Goal: Register for event/course

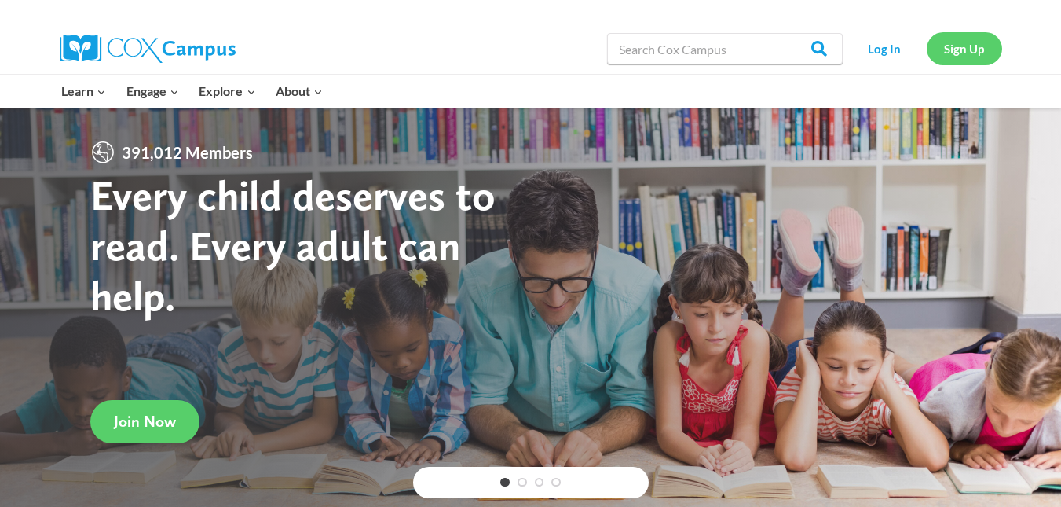
click at [954, 38] on link "Sign Up" at bounding box center [964, 48] width 75 height 32
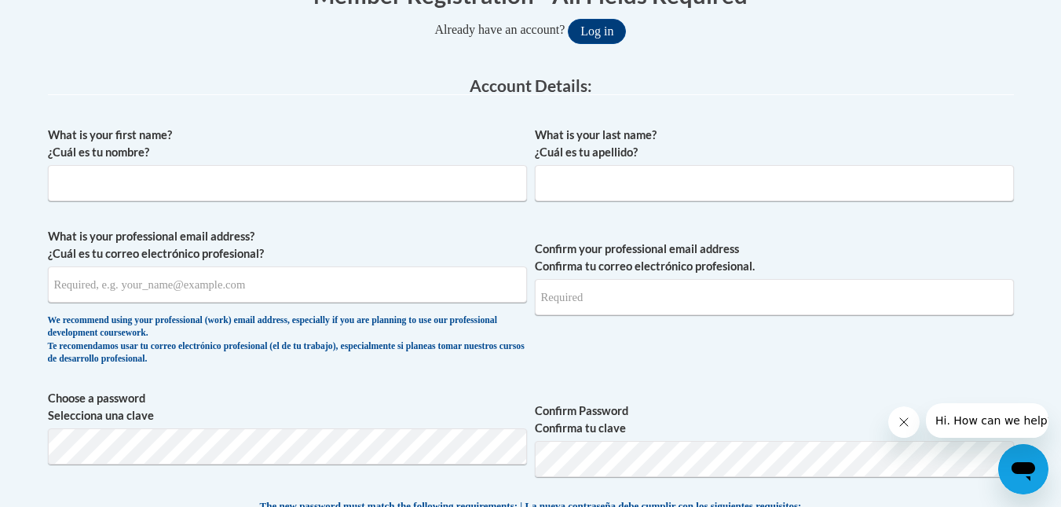
scroll to position [355, 0]
click at [296, 184] on input "What is your first name? ¿Cuál es tu nombre?" at bounding box center [287, 184] width 479 height 36
type input "Erin"
type input "Shipley"
type input "erinshipley16@gmail.com"
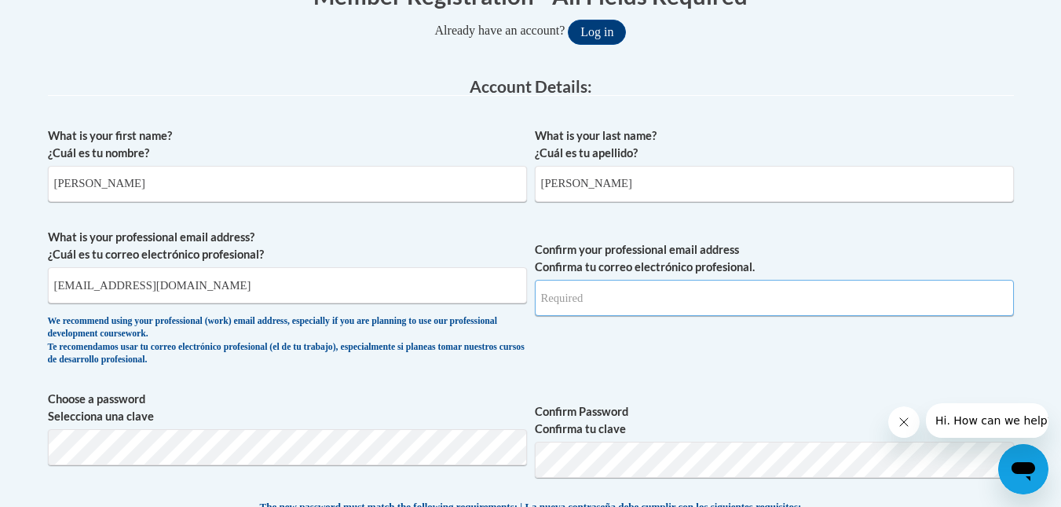
type input "erinshipley16@gmail.com"
drag, startPoint x: 323, startPoint y: 294, endPoint x: 13, endPoint y: 279, distance: 310.7
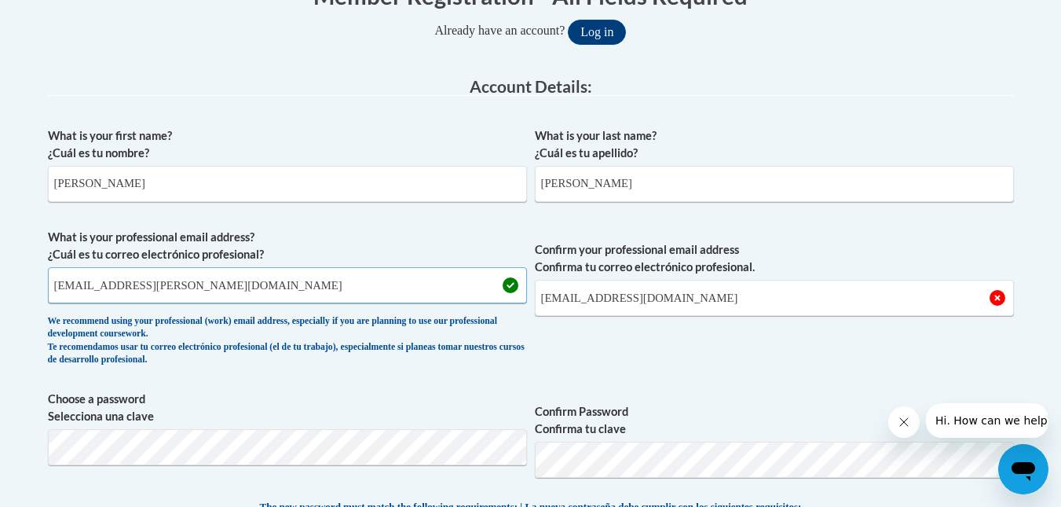
type input "[EMAIL_ADDRESS][PERSON_NAME][DOMAIN_NAME]"
drag, startPoint x: 691, startPoint y: 305, endPoint x: 473, endPoint y: 303, distance: 218.4
click at [473, 303] on span "What is your professional email address? ¿Cuál es tu correo electrónico profesi…" at bounding box center [531, 301] width 966 height 145
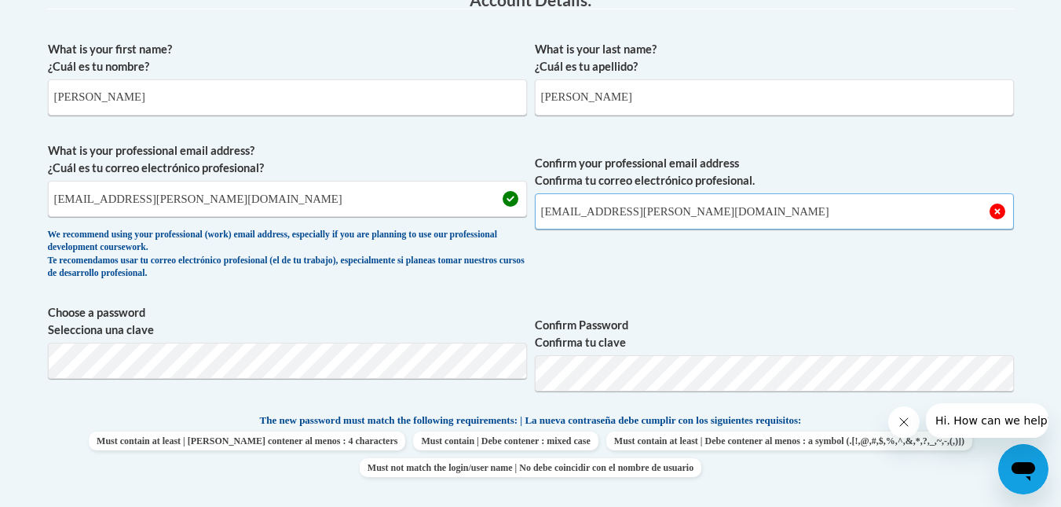
type input "[EMAIL_ADDRESS][PERSON_NAME][DOMAIN_NAME]"
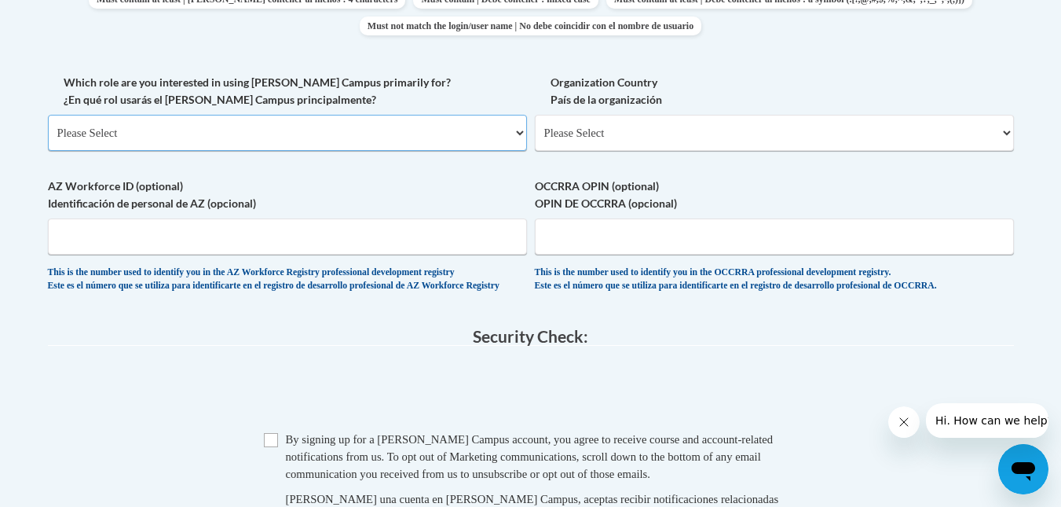
scroll to position [884, 0]
click at [375, 240] on input "AZ Workforce ID (optional) Identificación de personal de AZ (opcional)" at bounding box center [287, 236] width 479 height 36
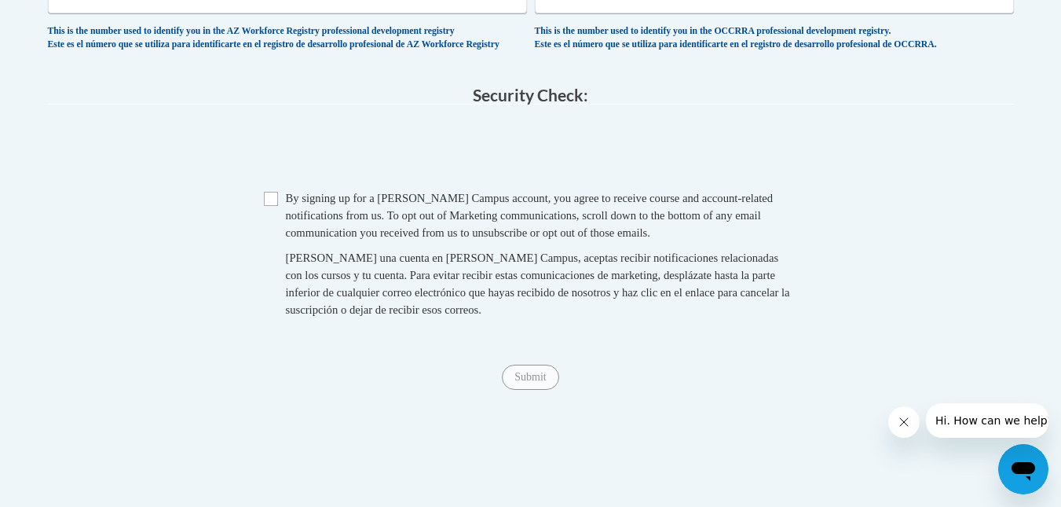
scroll to position [1125, 0]
click at [270, 205] on input "Checkbox" at bounding box center [271, 198] width 14 height 14
checkbox input "true"
click at [531, 379] on input "Submit" at bounding box center [530, 376] width 57 height 25
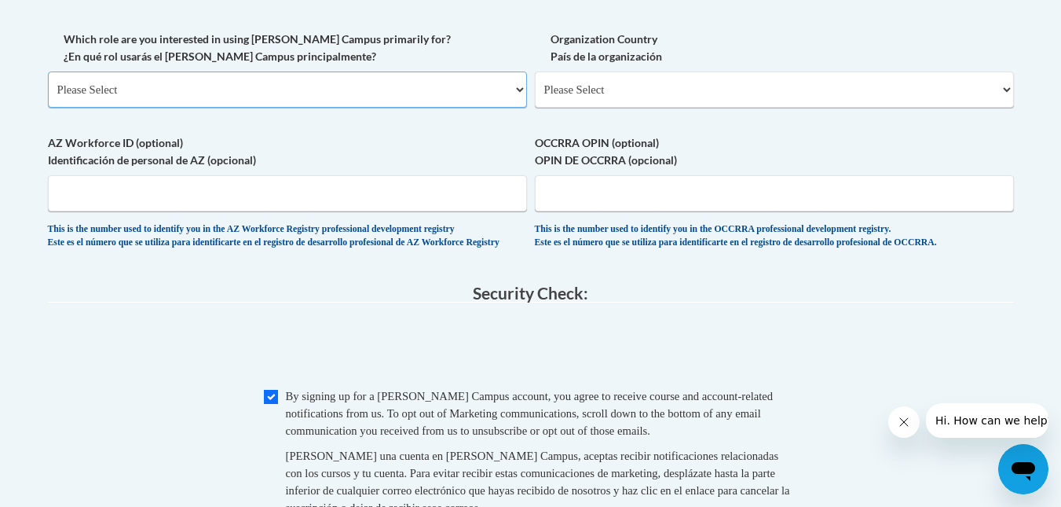
scroll to position [919, 0]
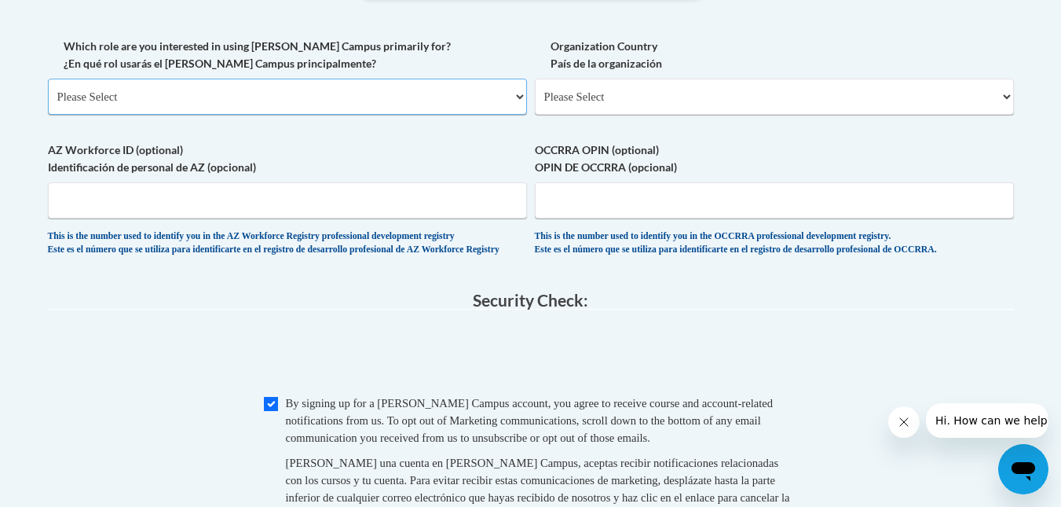
click at [375, 100] on select "Please Select College/University | Colegio/Universidad Community/Nonprofit Part…" at bounding box center [287, 97] width 479 height 36
select select "5a18ea06-2b54-4451-96f2-d152daf9eac5"
click at [48, 79] on select "Please Select College/University | Colegio/Universidad Community/Nonprofit Part…" at bounding box center [287, 97] width 479 height 36
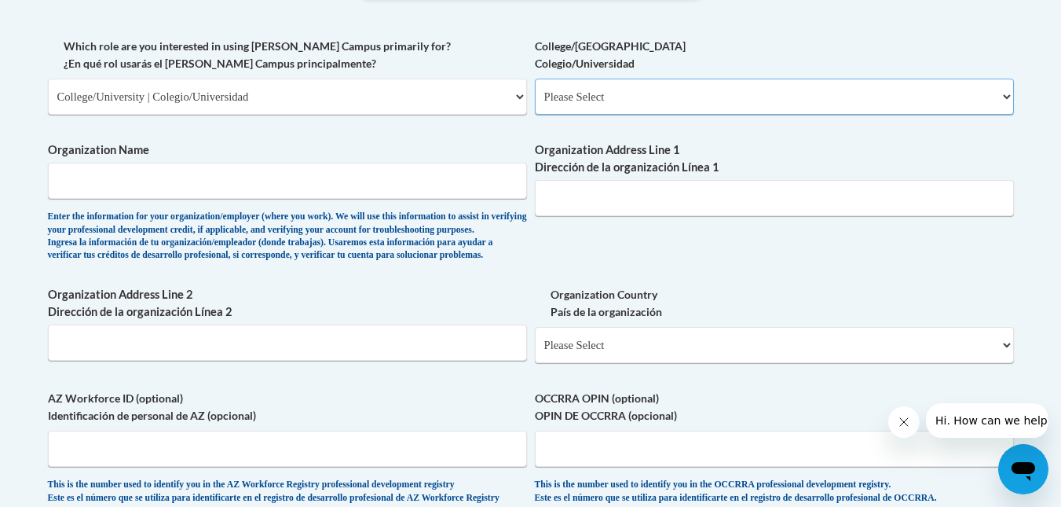
click at [643, 102] on select "Please Select College/University Staff | Empleado universitario College/Univers…" at bounding box center [774, 97] width 479 height 36
select select "99b32b07-cffc-426c-8bf6-0cd77760d84b"
click at [535, 79] on select "Please Select College/University Staff | Empleado universitario College/Univers…" at bounding box center [774, 97] width 479 height 36
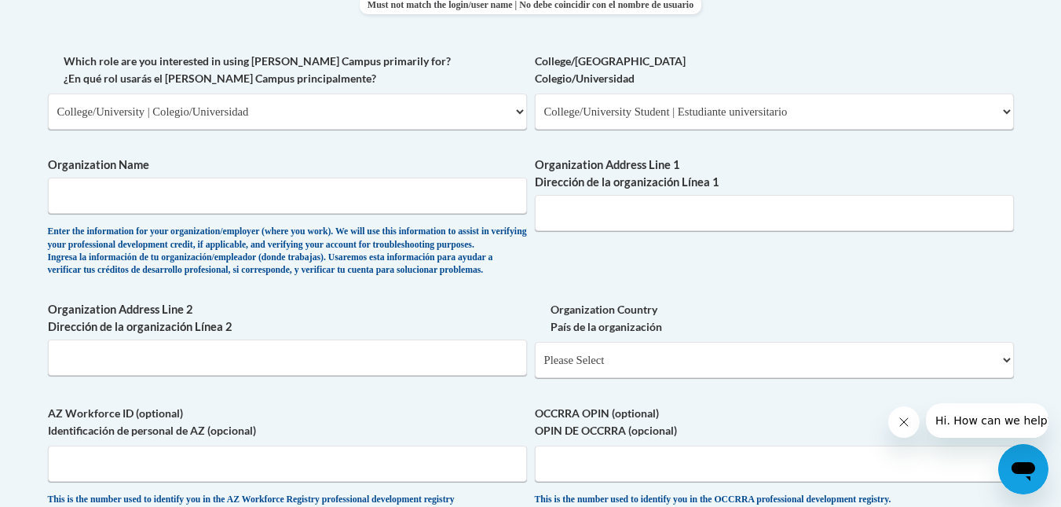
scroll to position [902, 0]
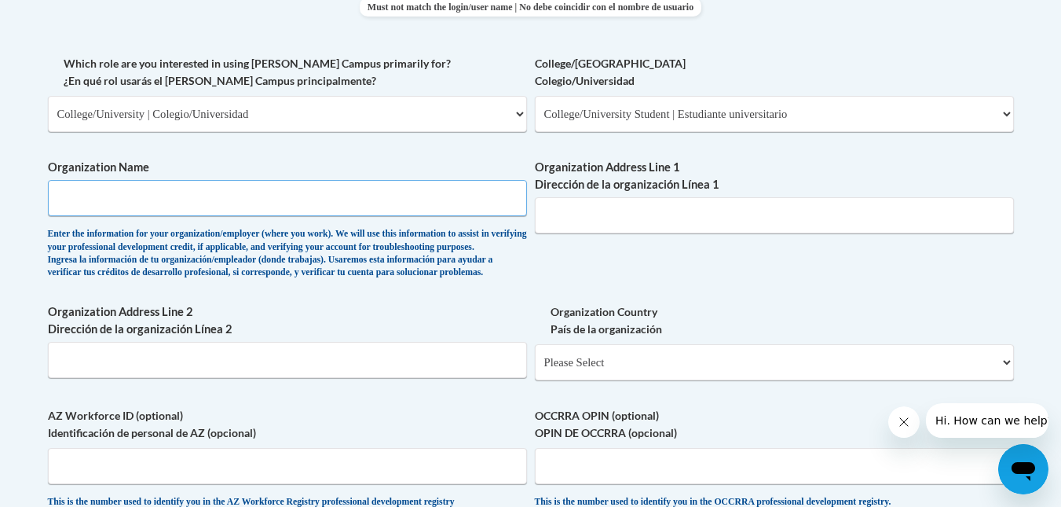
click at [376, 197] on input "Organization Name" at bounding box center [287, 198] width 479 height 36
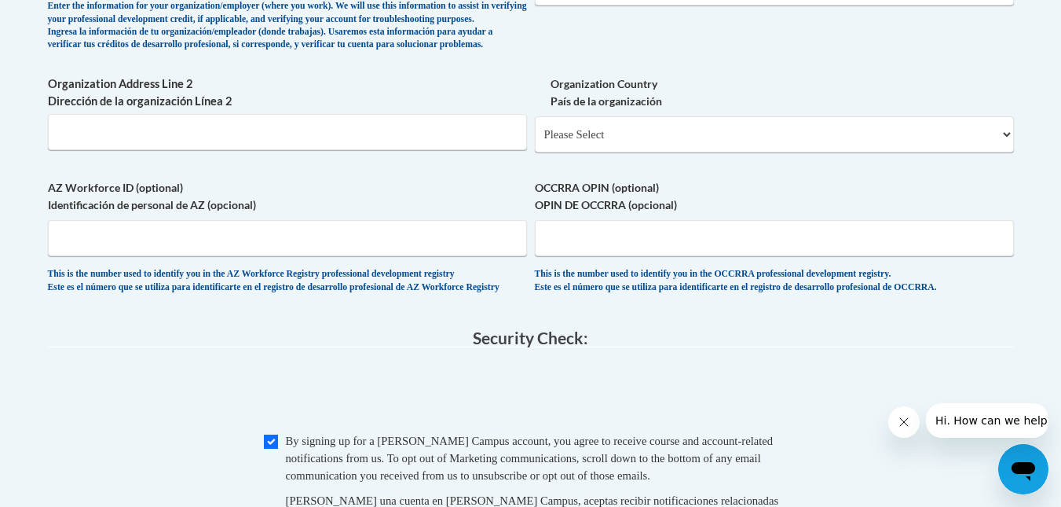
scroll to position [1131, 0]
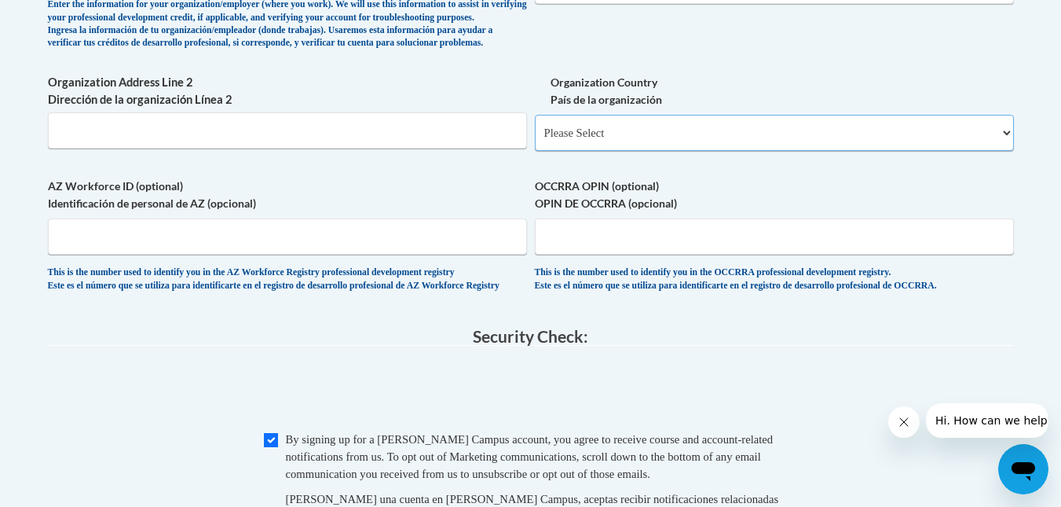
click at [592, 151] on select "Please Select United States | Estados Unidos Outside of the United States | Fue…" at bounding box center [774, 133] width 479 height 36
select select "ad49bcad-a171-4b2e-b99c-48b446064914"
click at [535, 140] on select "Please Select United States | Estados Unidos Outside of the United States | Fue…" at bounding box center [774, 133] width 479 height 36
select select
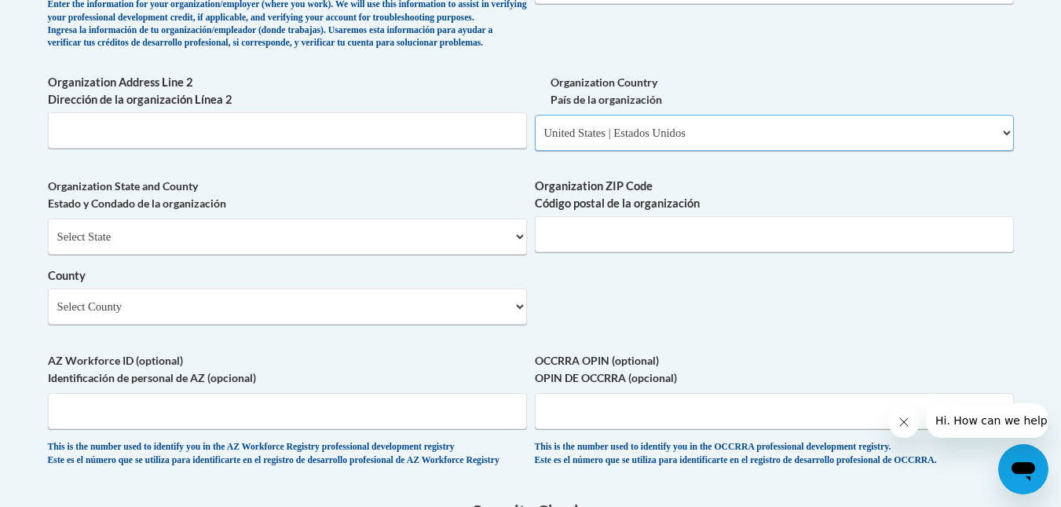
scroll to position [1147, 0]
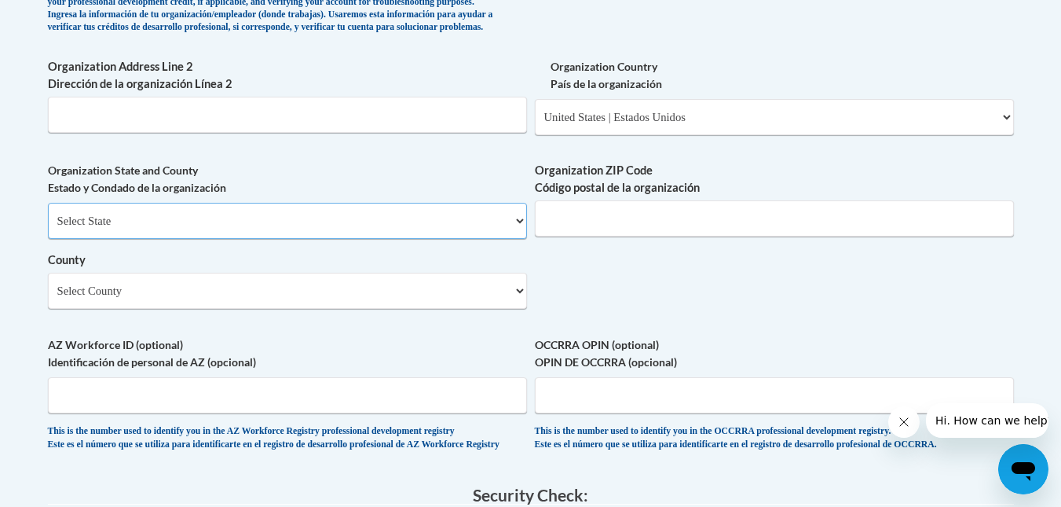
click at [423, 239] on select "Select State Alabama Alaska Arizona Arkansas California Colorado Connecticut De…" at bounding box center [287, 221] width 479 height 36
select select "Colorado"
click at [48, 229] on select "Select State Alabama Alaska Arizona Arkansas California Colorado Connecticut De…" at bounding box center [287, 221] width 479 height 36
click at [612, 236] on input "Organization ZIP Code Código postal de la organización" at bounding box center [774, 218] width 479 height 36
type input "81001"
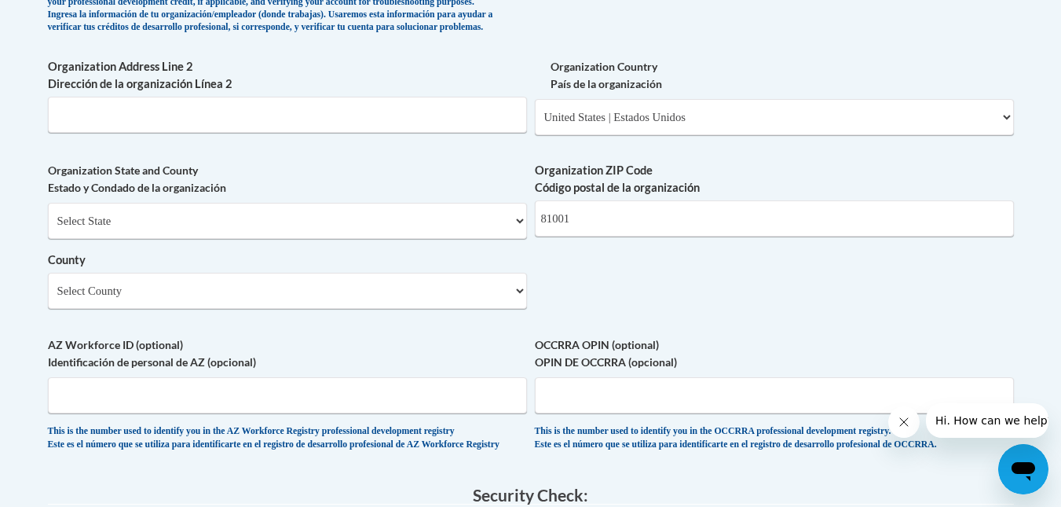
type input "9 Windflower ct"
click at [366, 309] on select "Select County Adams Alamosa Arapahoe Archuleta Baca Bent Boulder Broomfield Cha…" at bounding box center [287, 291] width 479 height 36
select select "Pueblo"
click at [48, 299] on select "Select County Adams Alamosa Arapahoe Archuleta Baca Bent Boulder Broomfield Cha…" at bounding box center [287, 291] width 479 height 36
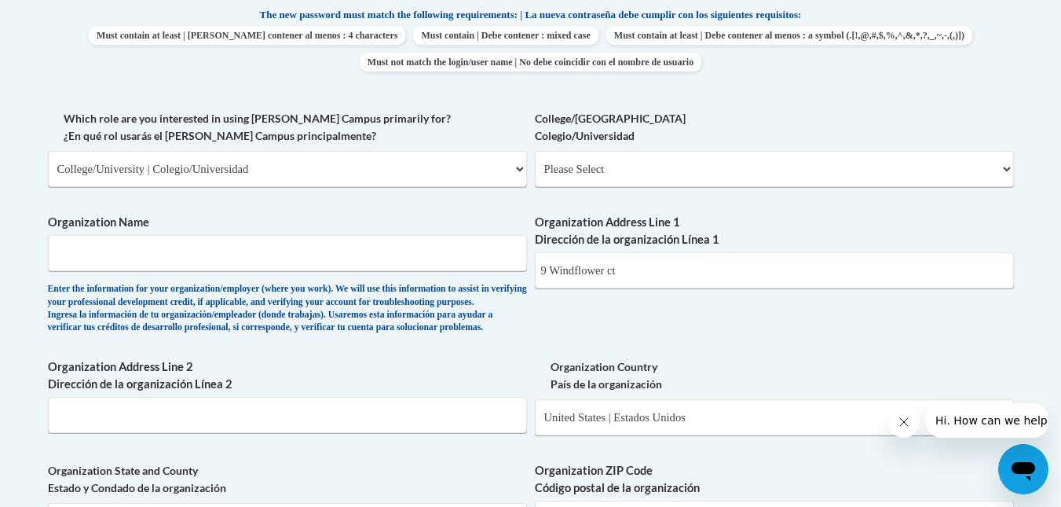
scroll to position [846, 0]
drag, startPoint x: 662, startPoint y: 282, endPoint x: 481, endPoint y: 284, distance: 181.5
click at [481, 284] on div "What is your first name? ¿Cuál es tu nombre? Erin What is your last name? ¿Cuál…" at bounding box center [531, 197] width 966 height 1139
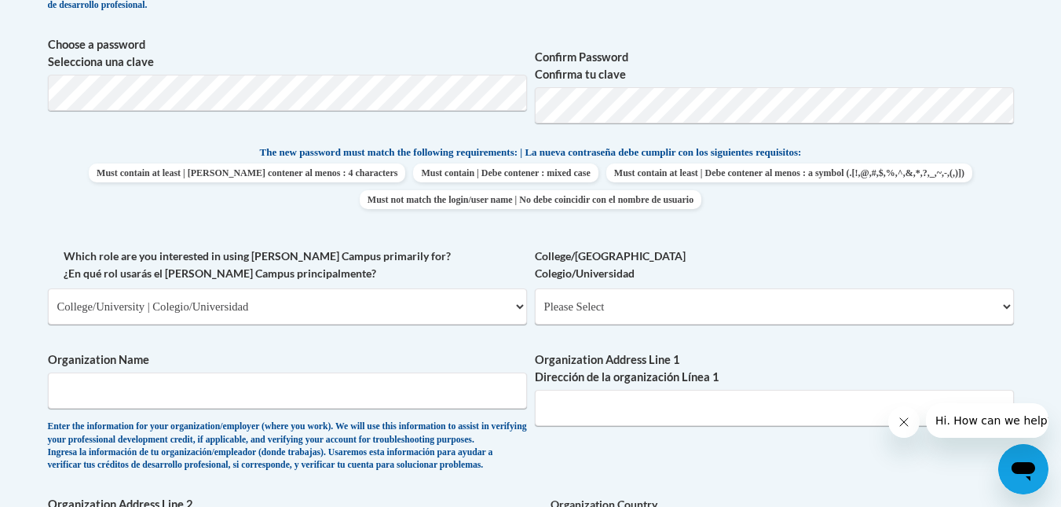
scroll to position [713, 0]
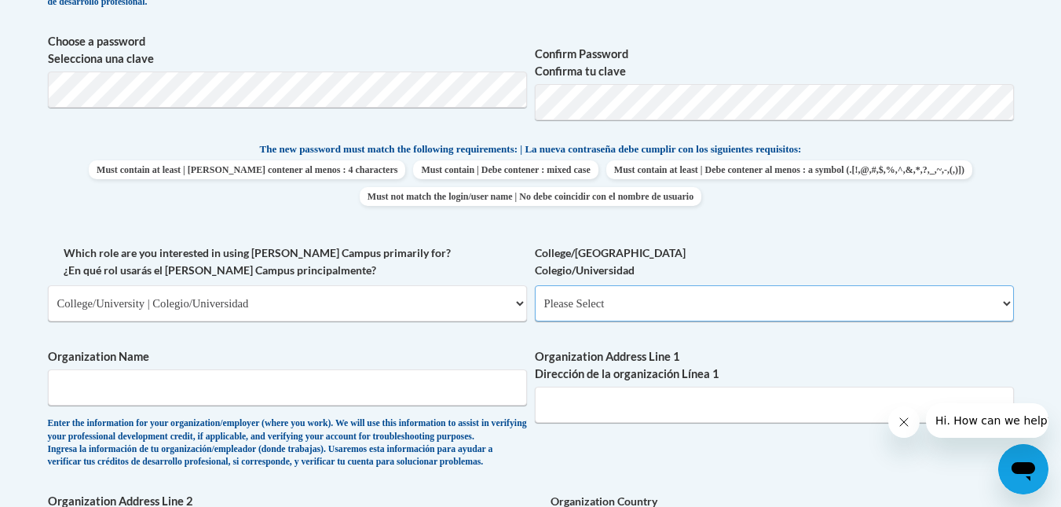
click at [606, 306] on select "Please Select College/University Staff | Empleado universitario College/Univers…" at bounding box center [774, 303] width 479 height 36
select select "99b32b07-cffc-426c-8bf6-0cd77760d84b"
click at [535, 285] on select "Please Select College/University Staff | Empleado universitario College/Univers…" at bounding box center [774, 303] width 479 height 36
select select "null"
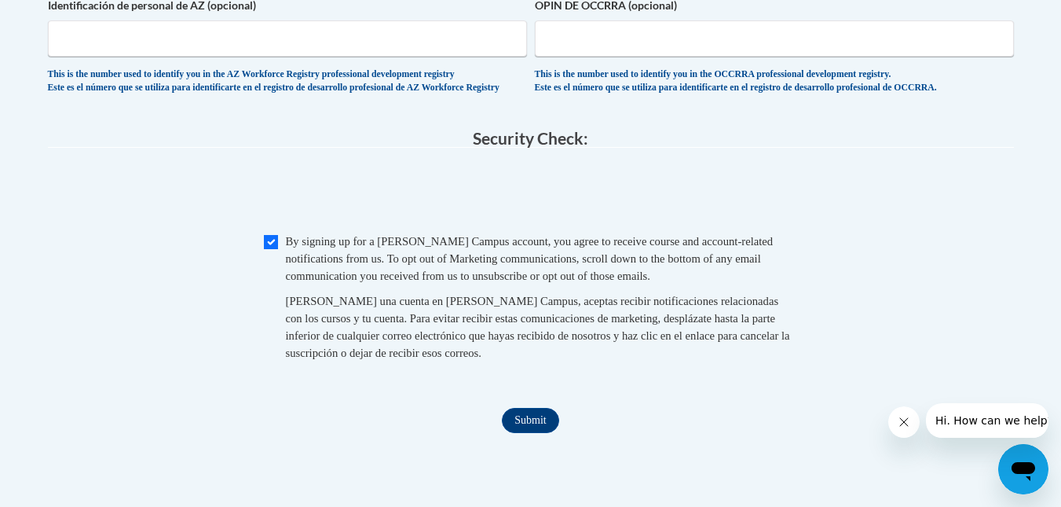
scroll to position [1519, 0]
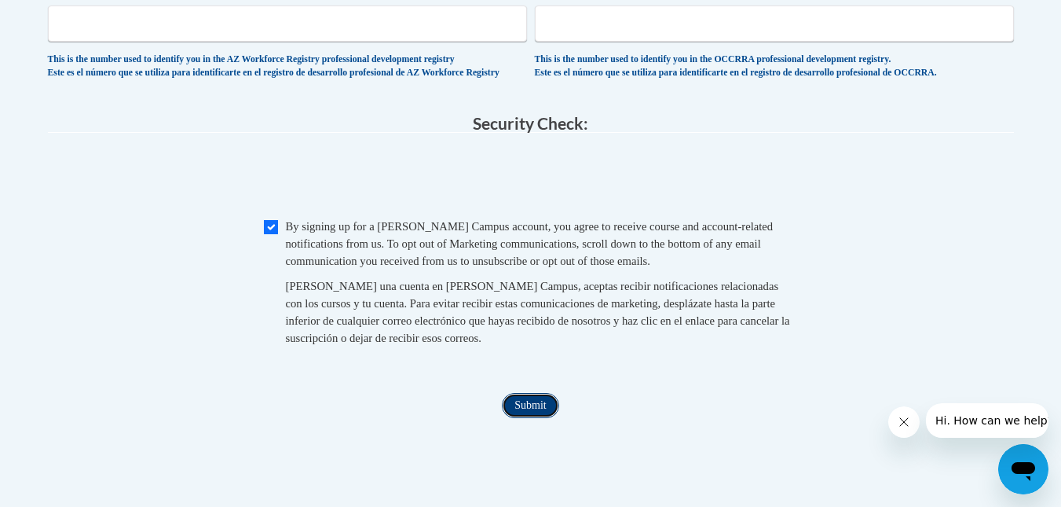
click at [529, 418] on input "Submit" at bounding box center [530, 405] width 57 height 25
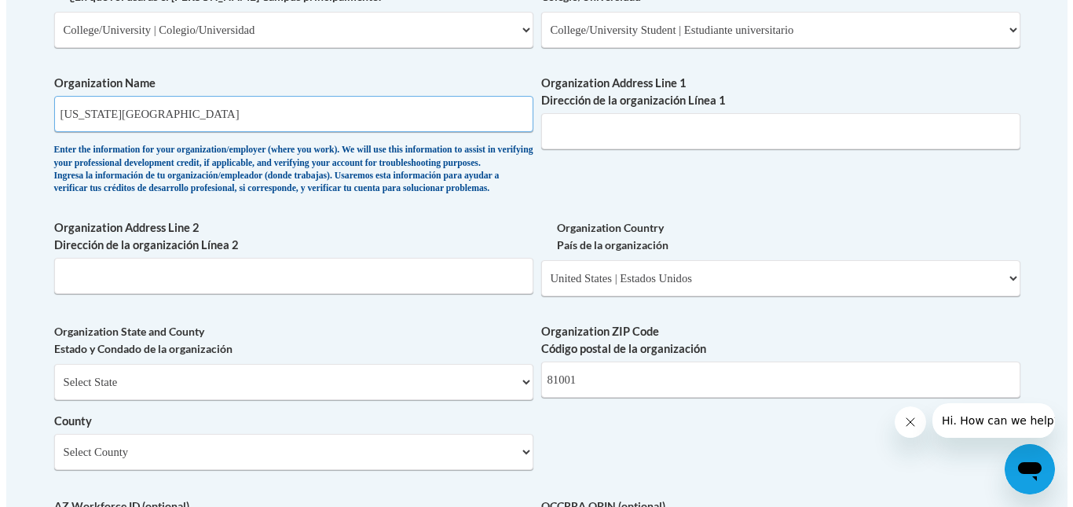
scroll to position [987, 0]
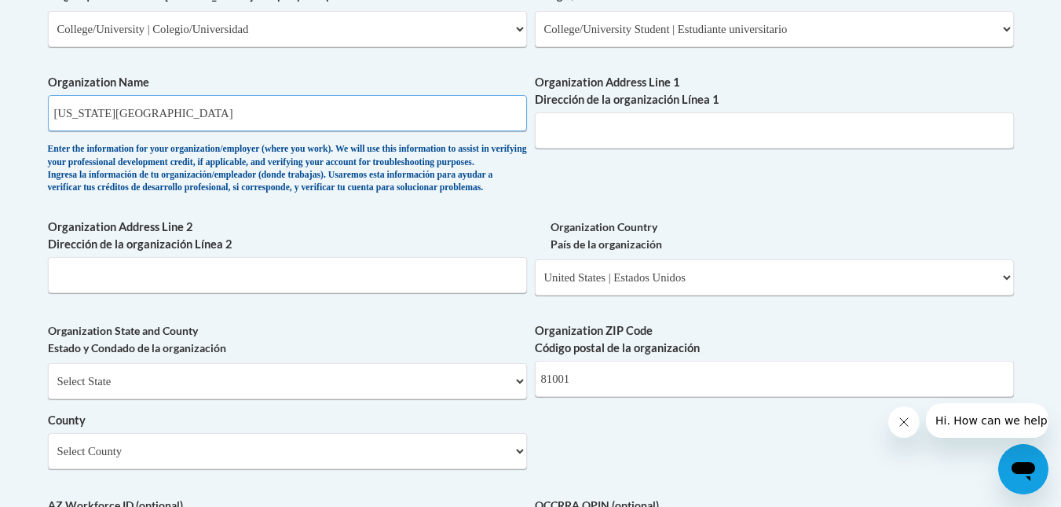
type input "Colorado State University Pueblo"
click at [609, 120] on input "Organization Address Line 1 Dirección de la organización Línea 1" at bounding box center [774, 130] width 479 height 36
type input "2100 Bonforte Blvs"
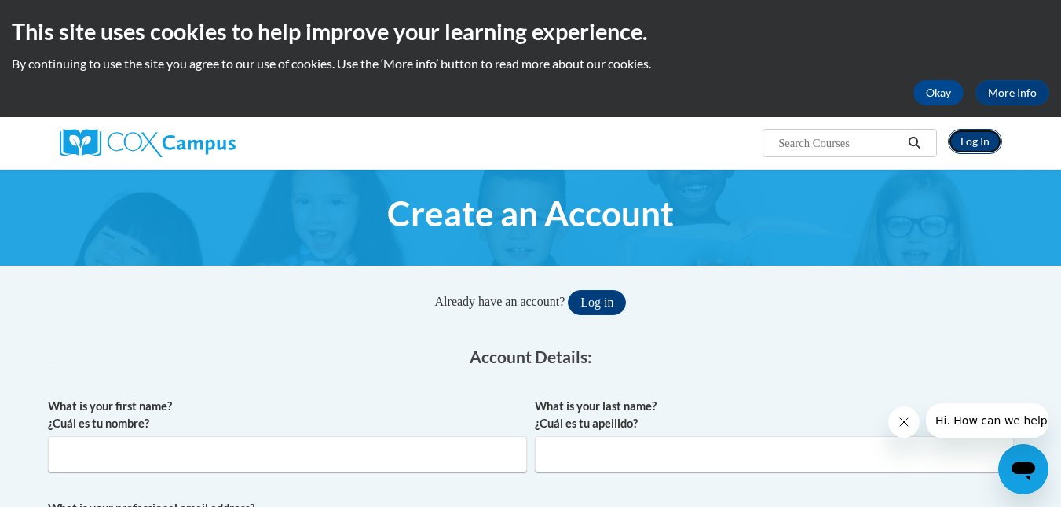
click at [969, 141] on link "Log In" at bounding box center [975, 141] width 54 height 25
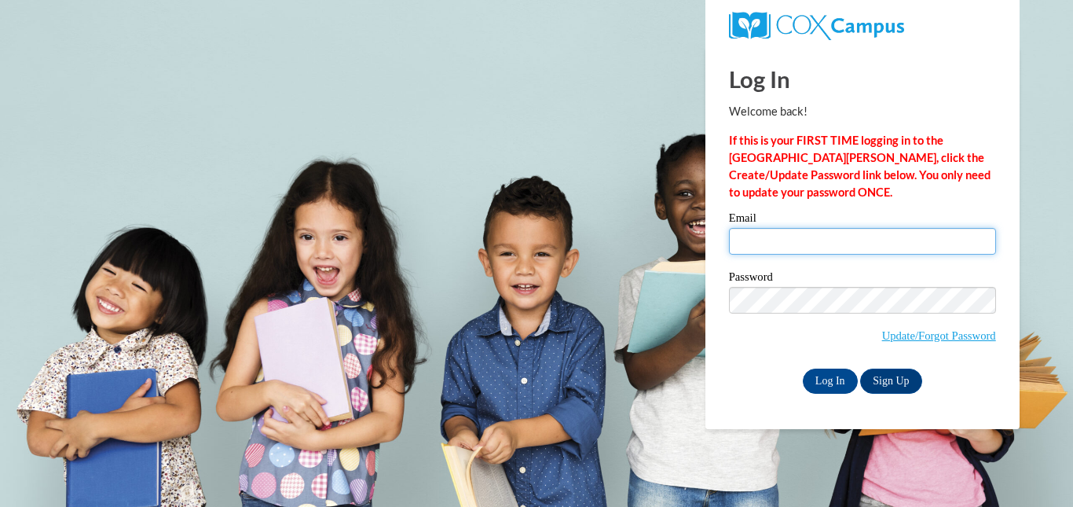
click at [792, 240] on input "Email" at bounding box center [862, 241] width 267 height 27
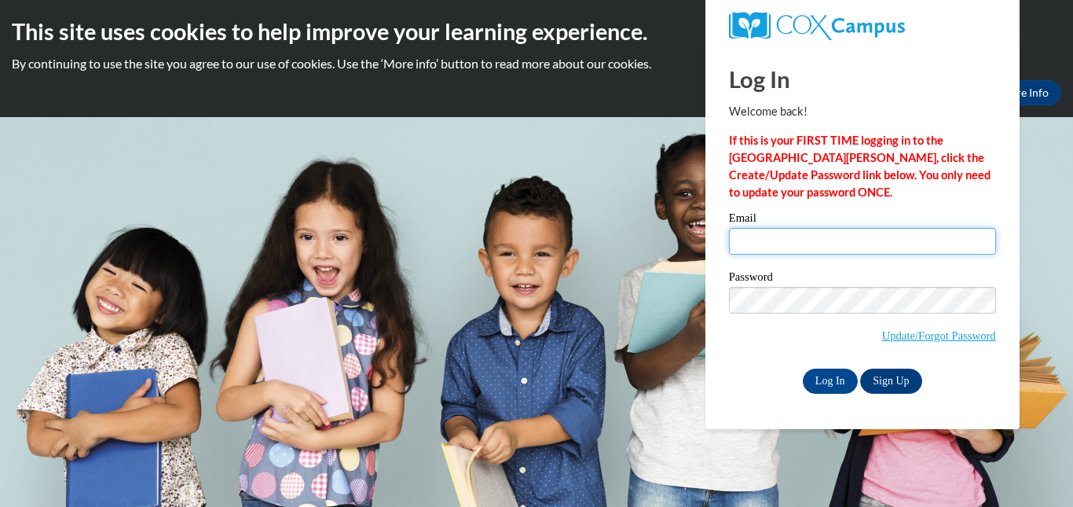
type input "em.shipley@pack.csupueblo.edu"
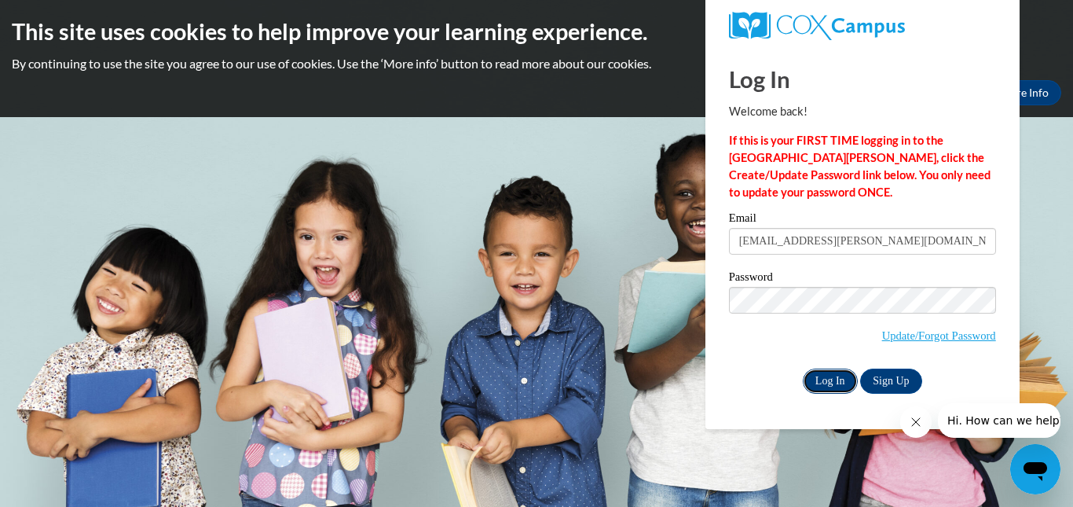
click at [831, 376] on input "Log In" at bounding box center [830, 380] width 55 height 25
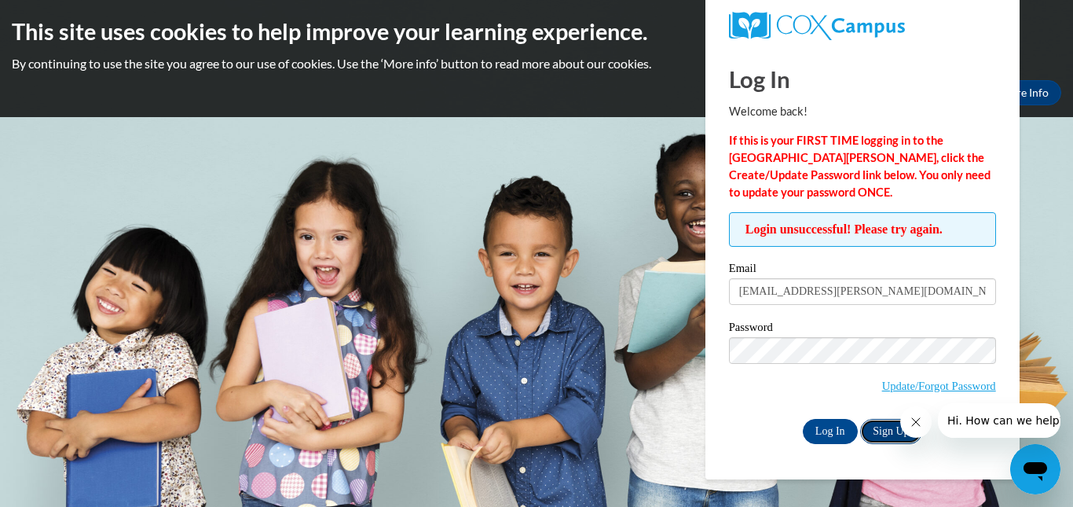
click at [877, 427] on link "Sign Up" at bounding box center [890, 431] width 61 height 25
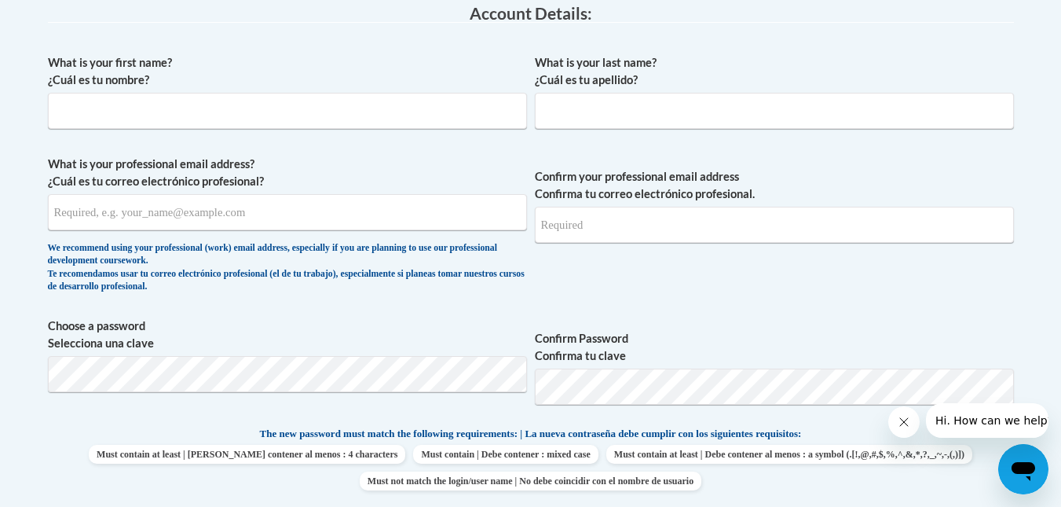
scroll to position [427, 0]
click at [281, 106] on input "What is your first name? ¿Cuál es tu nombre?" at bounding box center [287, 111] width 479 height 36
type input "Erin"
type input "Shipley"
type input "erinshipley16@gmail.com"
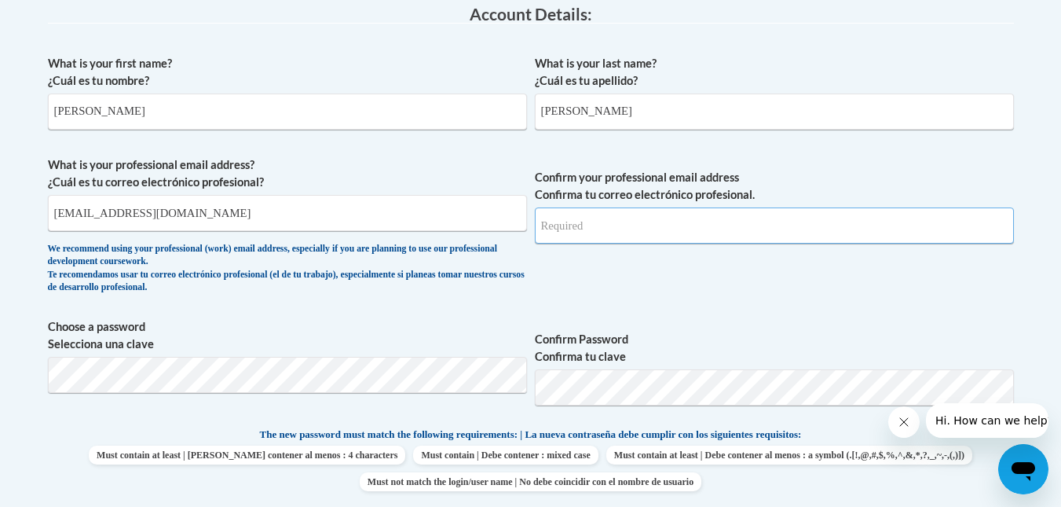
type input "erinshipley16@gmail.com"
drag, startPoint x: 257, startPoint y: 218, endPoint x: 0, endPoint y: 252, distance: 259.2
type input "em.shipley@pack.csupueblo.edu"
drag, startPoint x: 717, startPoint y: 232, endPoint x: 351, endPoint y: 220, distance: 366.3
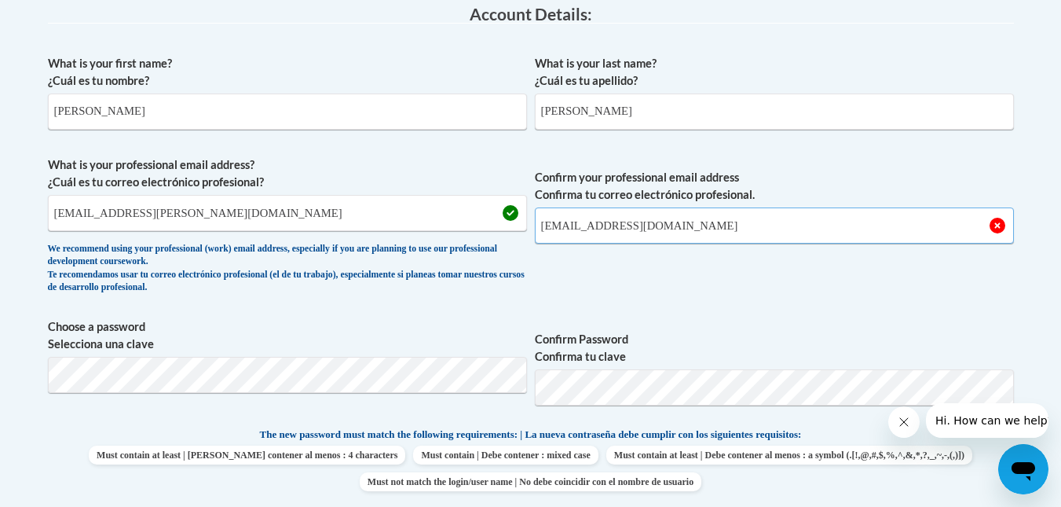
click at [351, 220] on span "What is your professional email address? ¿Cuál es tu correo electrónico profesi…" at bounding box center [531, 228] width 966 height 145
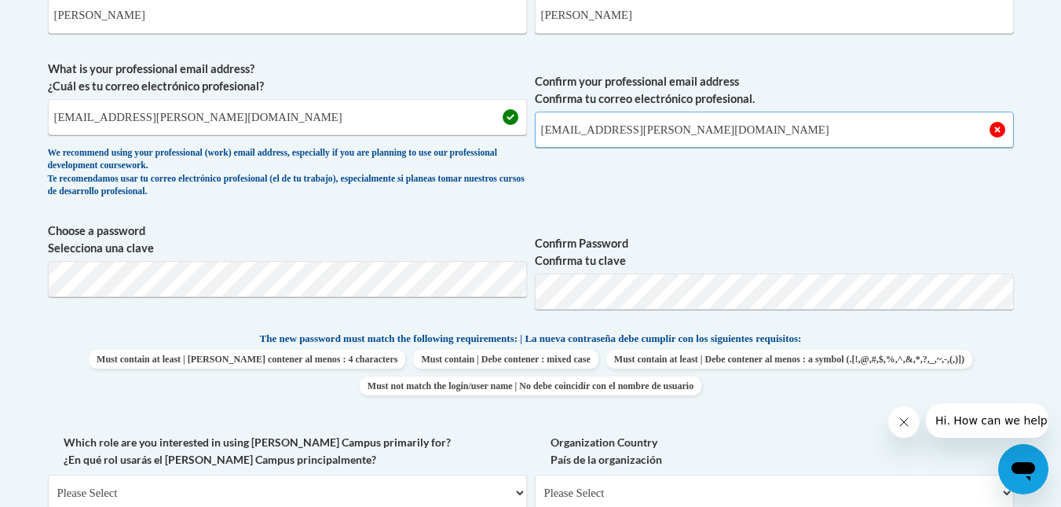
scroll to position [524, 0]
type input "em.shipley@pack.csupueblo.edu"
click at [5, 284] on body "This site uses cookies to help improve your learning experience. By continuing …" at bounding box center [530, 435] width 1061 height 1918
click at [0, 302] on body "This site uses cookies to help improve your learning experience. By continuing …" at bounding box center [530, 435] width 1061 height 1918
click at [229, 302] on span "Choose a password Selecciona una clave" at bounding box center [287, 272] width 479 height 100
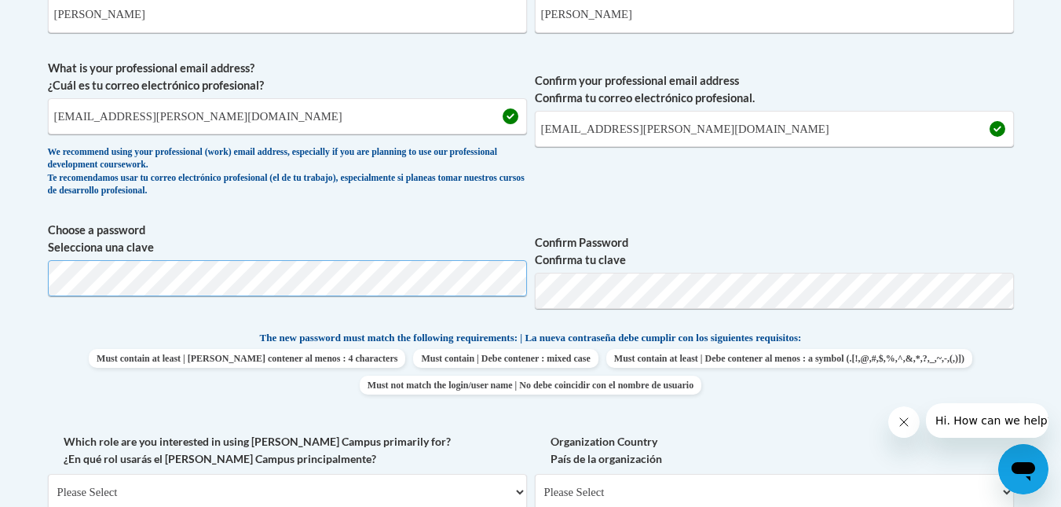
click at [115, 255] on span "Choose a password Selecciona una clave" at bounding box center [287, 272] width 479 height 100
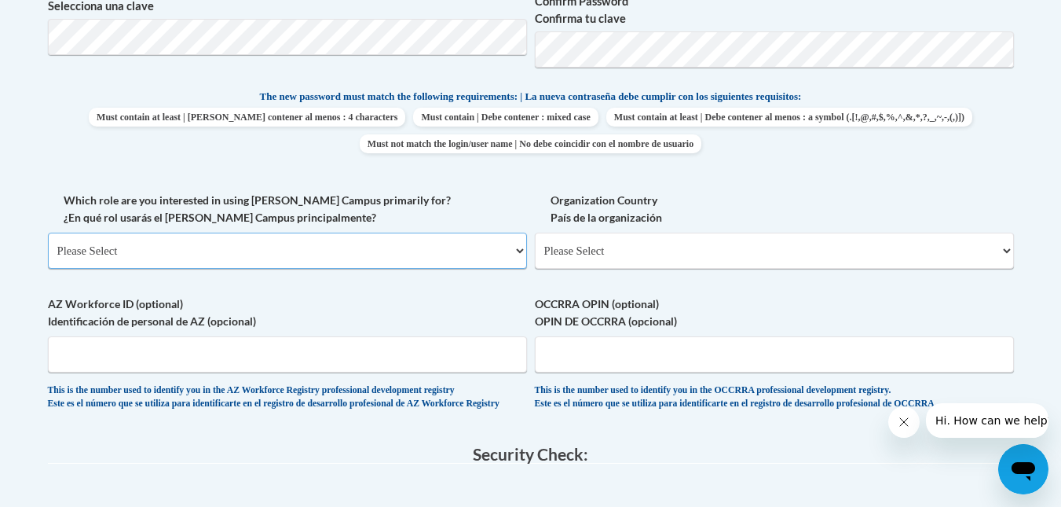
scroll to position [767, 0]
click at [325, 245] on select "Please Select College/University | Colegio/Universidad Community/Nonprofit Part…" at bounding box center [287, 249] width 479 height 36
select select "5a18ea06-2b54-4451-96f2-d152daf9eac5"
click at [48, 231] on select "Please Select College/University | Colegio/Universidad Community/Nonprofit Part…" at bounding box center [287, 249] width 479 height 36
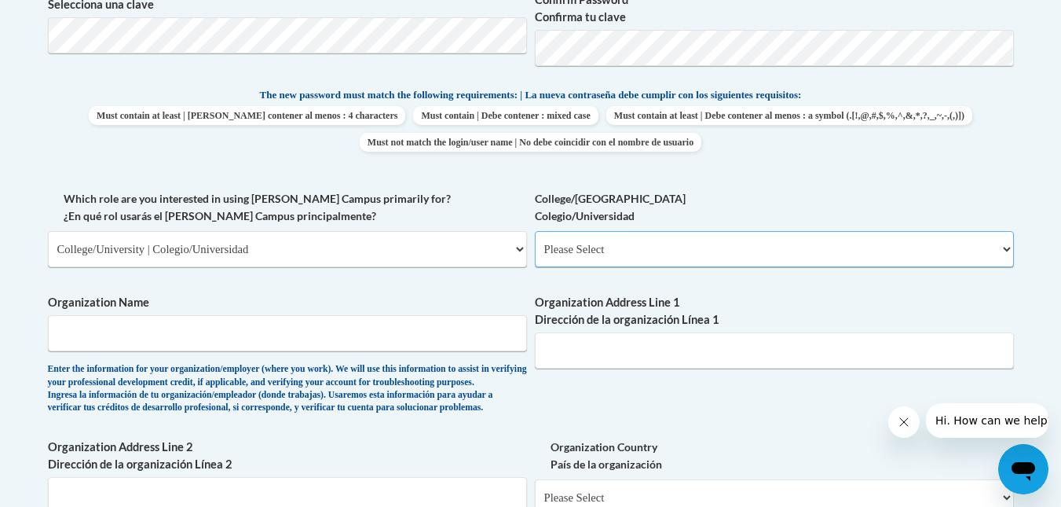
click at [683, 246] on select "Please Select College/University Staff | Empleado universitario College/Univers…" at bounding box center [774, 249] width 479 height 36
select select "99b32b07-cffc-426c-8bf6-0cd77760d84b"
click at [535, 231] on select "Please Select College/University Staff | Empleado universitario College/Univers…" at bounding box center [774, 249] width 479 height 36
click at [338, 348] on input "Organization Name" at bounding box center [287, 333] width 479 height 36
type input "Colorado State University Pueblo"
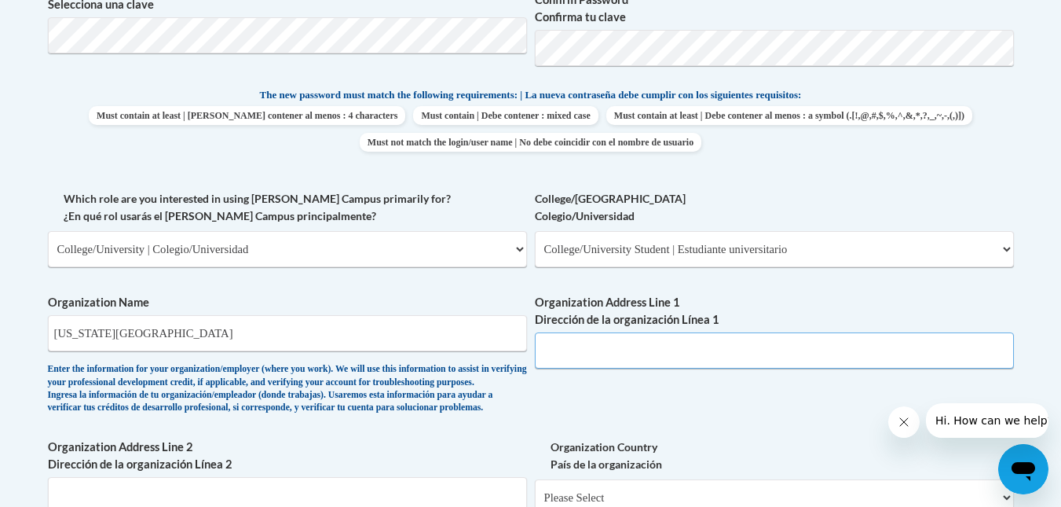
click at [684, 340] on input "Organization Address Line 1 Dirección de la organización Línea 1" at bounding box center [774, 350] width 479 height 36
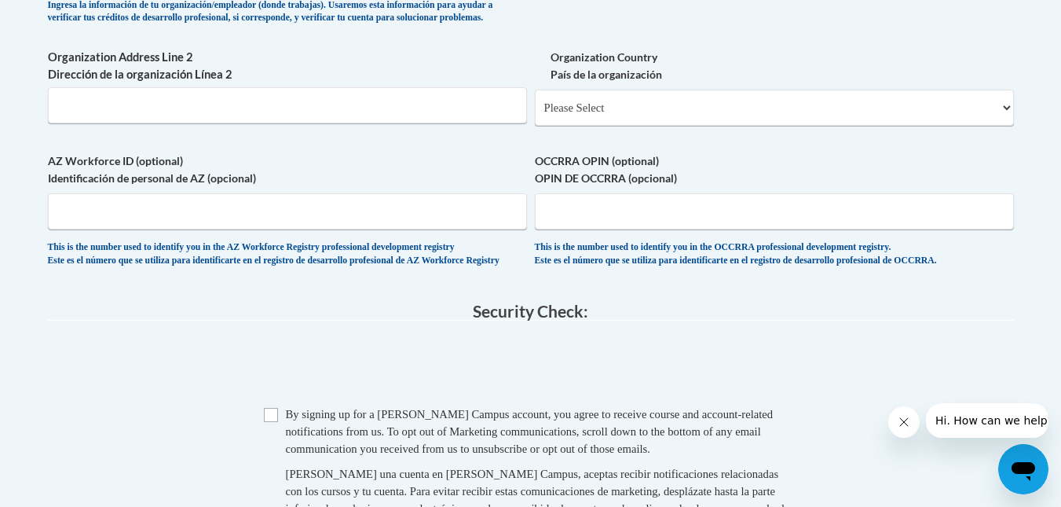
scroll to position [1157, 0]
type input "2100 Bonforte Blvd"
click at [629, 125] on select "Please Select United States | Estados Unidos Outside of the United States | Fue…" at bounding box center [774, 107] width 479 height 36
select select "ad49bcad-a171-4b2e-b99c-48b446064914"
click at [535, 114] on select "Please Select United States | Estados Unidos Outside of the United States | Fue…" at bounding box center [774, 107] width 479 height 36
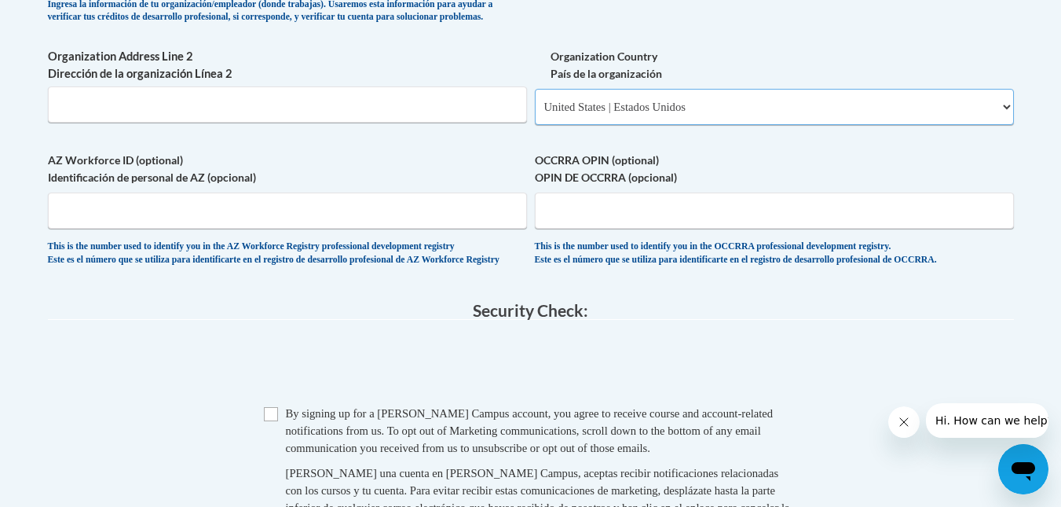
select select
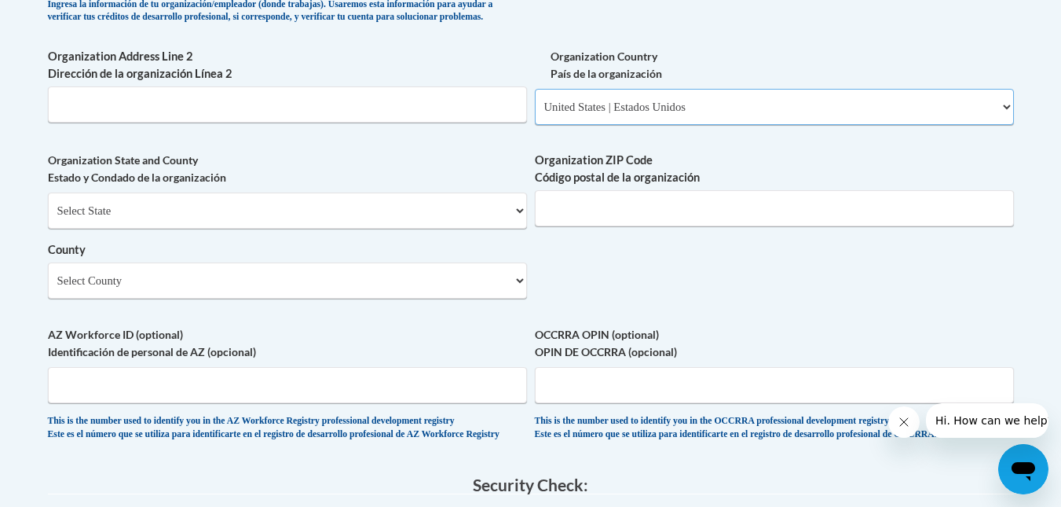
click at [626, 125] on select "Please Select United States | Estados Unidos Outside of the United States | Fue…" at bounding box center [774, 107] width 479 height 36
click at [321, 227] on select "Select State Alabama Alaska Arizona Arkansas California Colorado Connecticut De…" at bounding box center [287, 210] width 479 height 36
select select "Colorado"
click at [48, 218] on select "Select State Alabama Alaska Arizona Arkansas California Colorado Connecticut De…" at bounding box center [287, 210] width 479 height 36
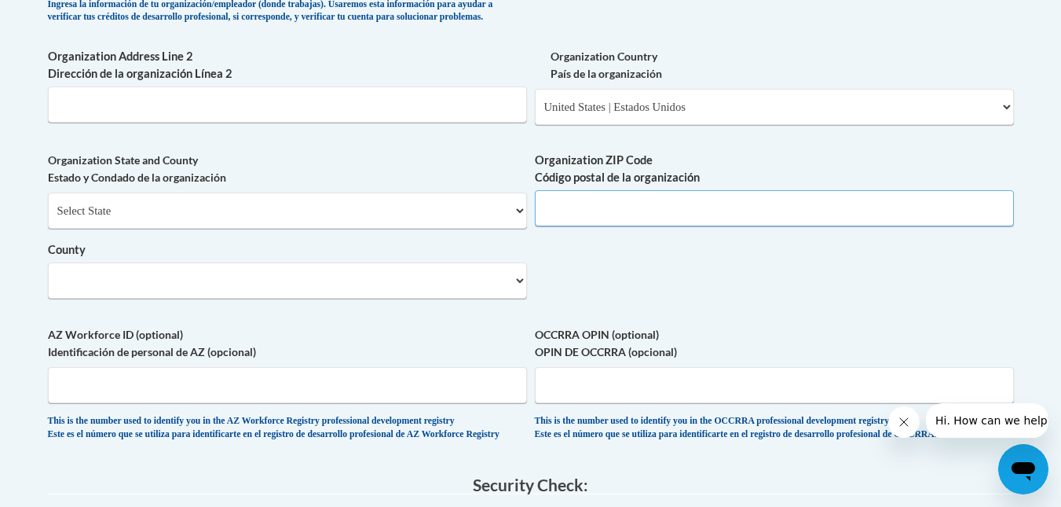
click at [615, 226] on input "Organization ZIP Code Código postal de la organización" at bounding box center [774, 208] width 479 height 36
type input "81001"
click at [421, 299] on select "Select County Adams Alamosa Arapahoe Archuleta Baca Bent Boulder Broomfield Cha…" at bounding box center [287, 280] width 479 height 36
select select "Pueblo"
click at [48, 288] on select "Select County Adams Alamosa Arapahoe Archuleta Baca Bent Boulder Broomfield Cha…" at bounding box center [287, 280] width 479 height 36
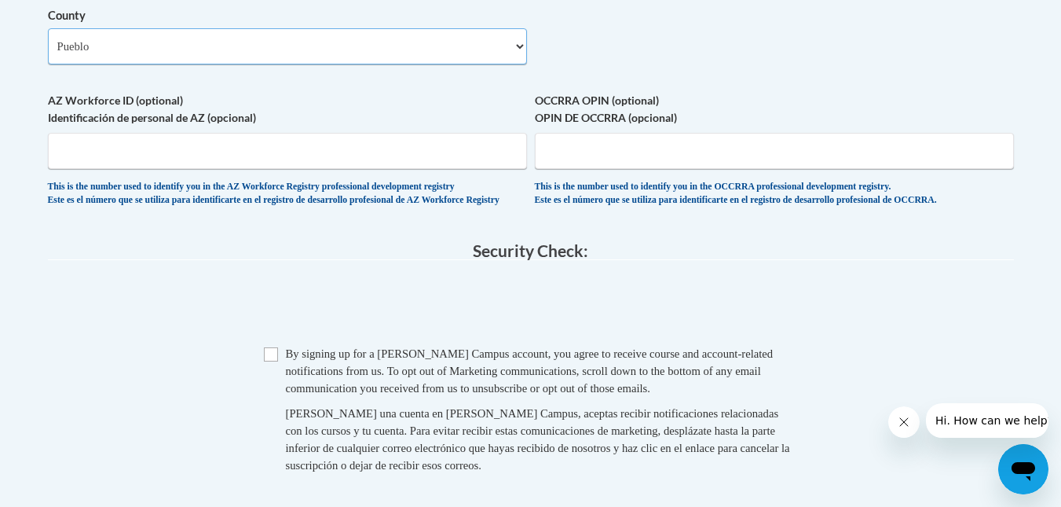
scroll to position [1392, 0]
click at [273, 361] on input "Checkbox" at bounding box center [271, 353] width 14 height 14
checkbox input "true"
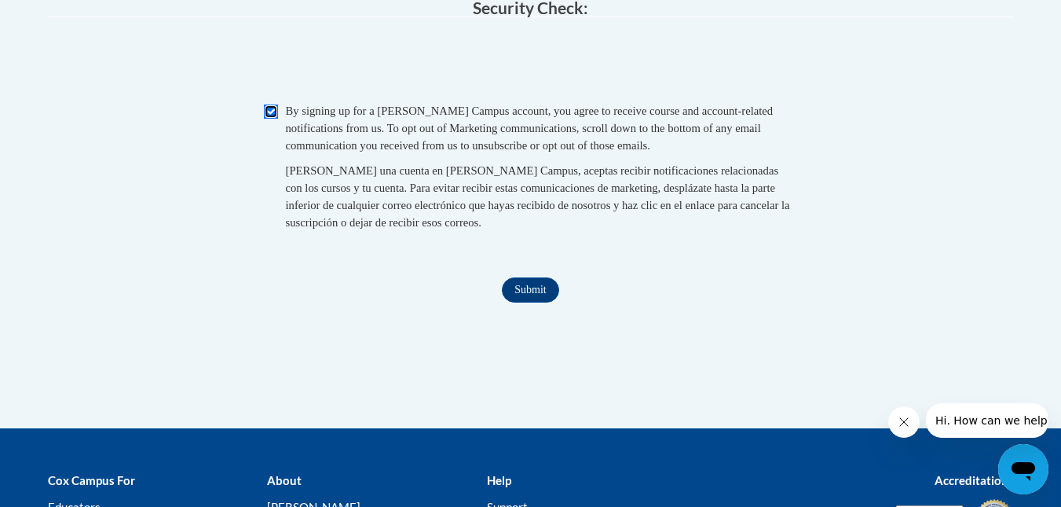
scroll to position [1674, 0]
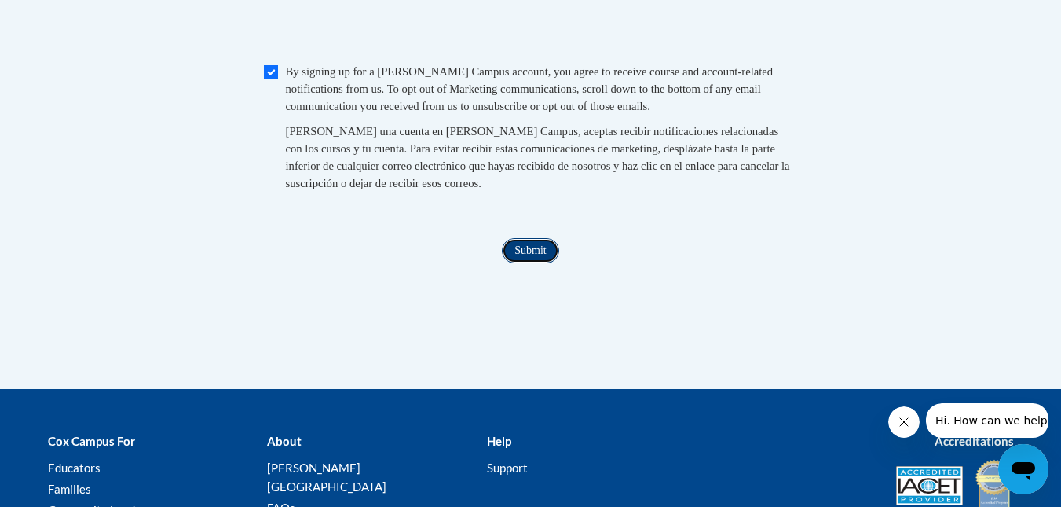
click at [537, 263] on input "Submit" at bounding box center [530, 250] width 57 height 25
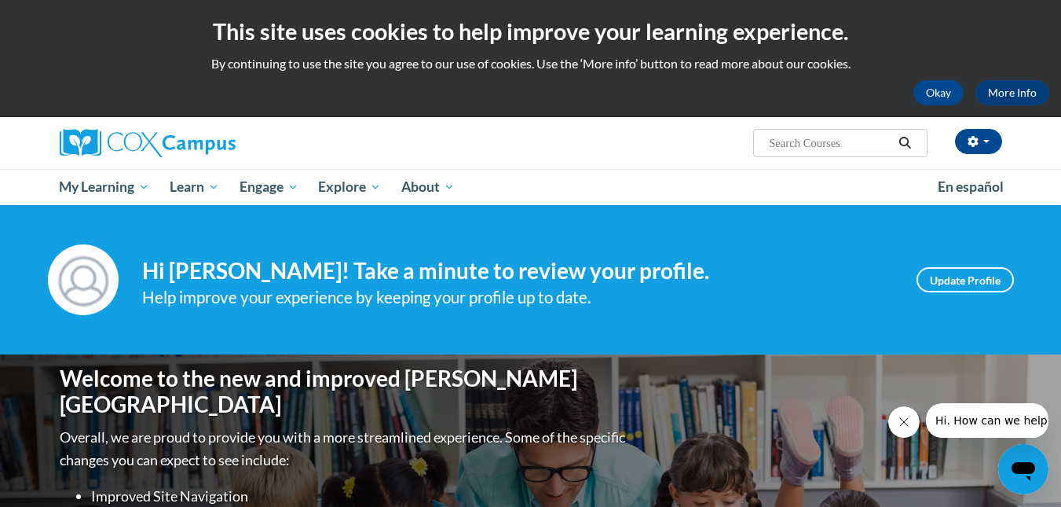
click at [844, 130] on span "Search Search..." at bounding box center [840, 143] width 174 height 28
click at [844, 141] on input "Search..." at bounding box center [831, 143] width 126 height 19
type input "systematic and explicit phonics"
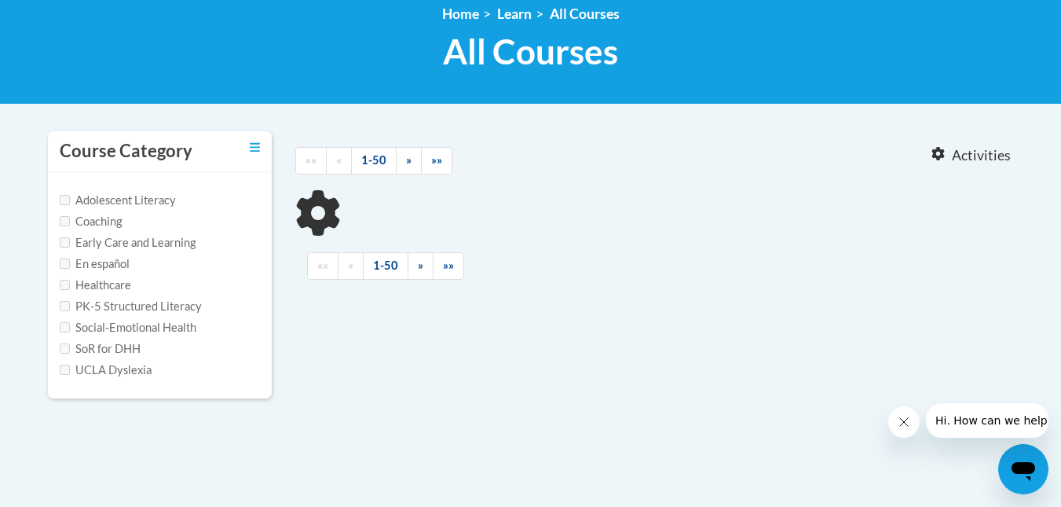
type input "systematic and explicit phonics"
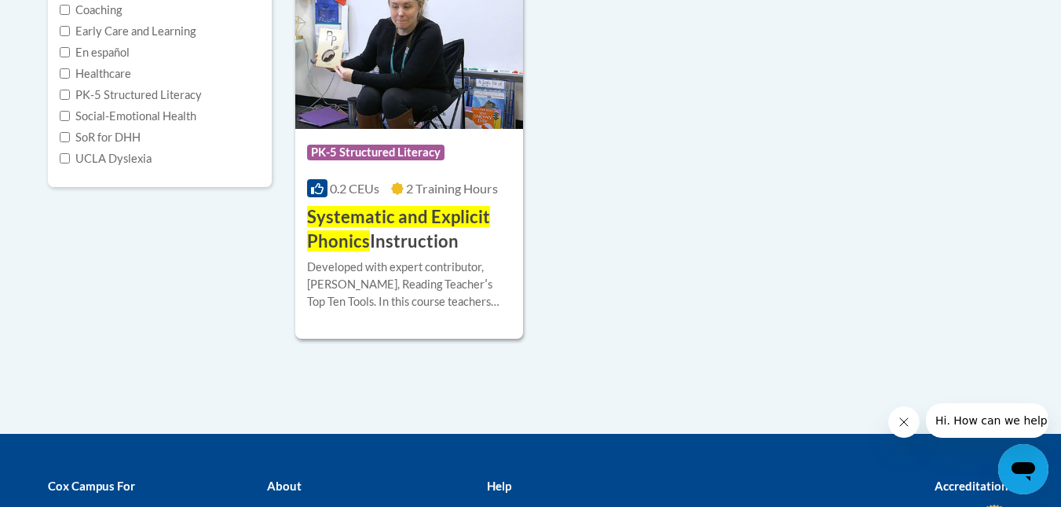
scroll to position [435, 0]
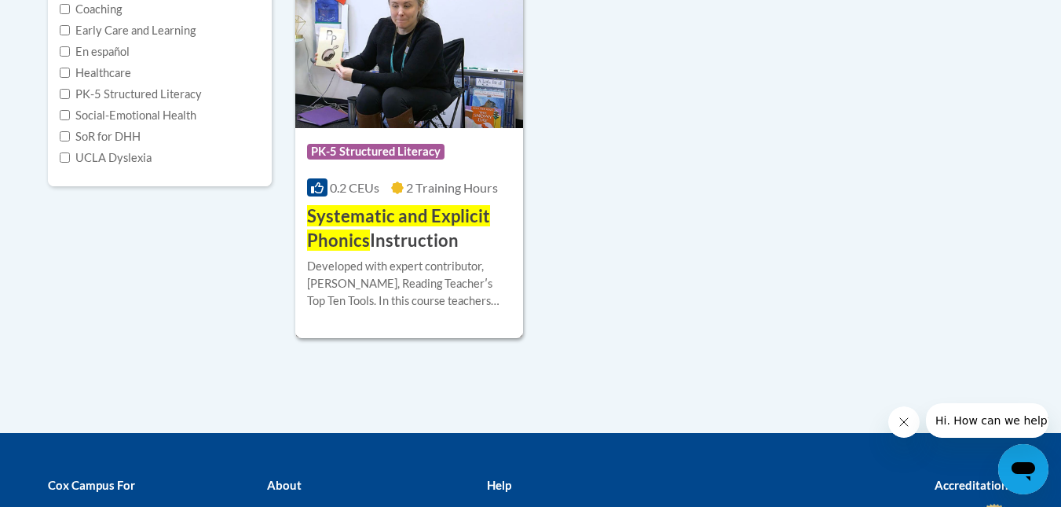
click at [397, 236] on h3 "Systematic and Explicit Phonics Instruction" at bounding box center [409, 228] width 205 height 49
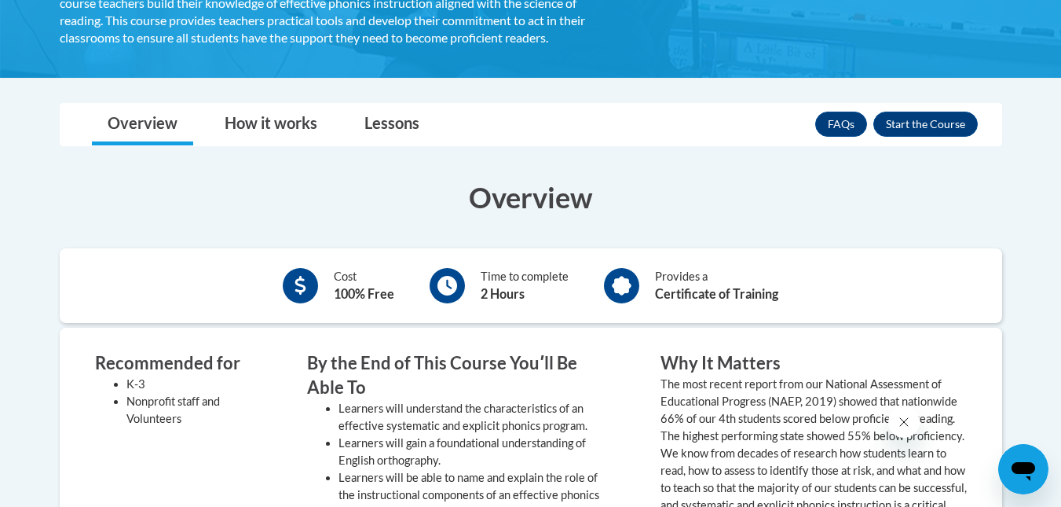
scroll to position [392, 0]
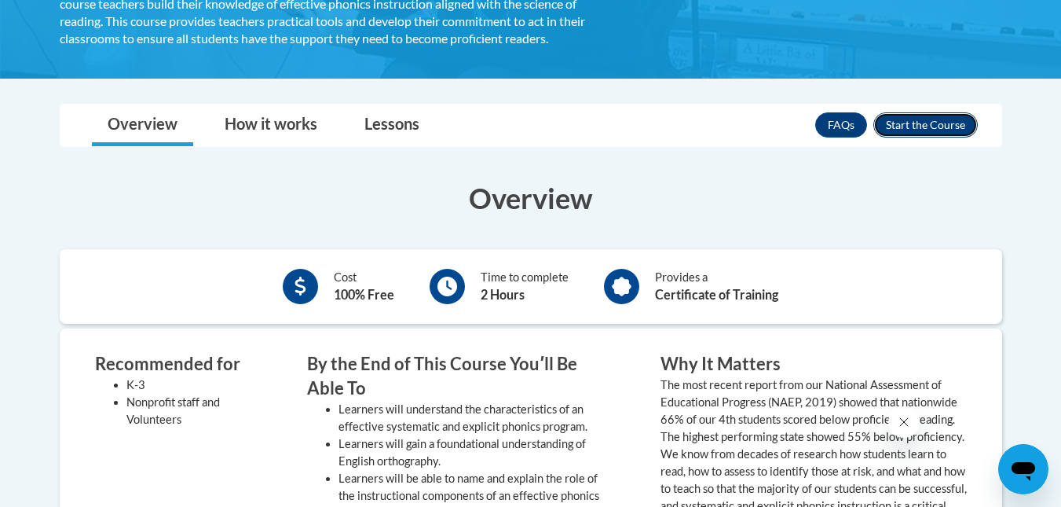
click at [907, 128] on button "Enroll" at bounding box center [926, 124] width 104 height 25
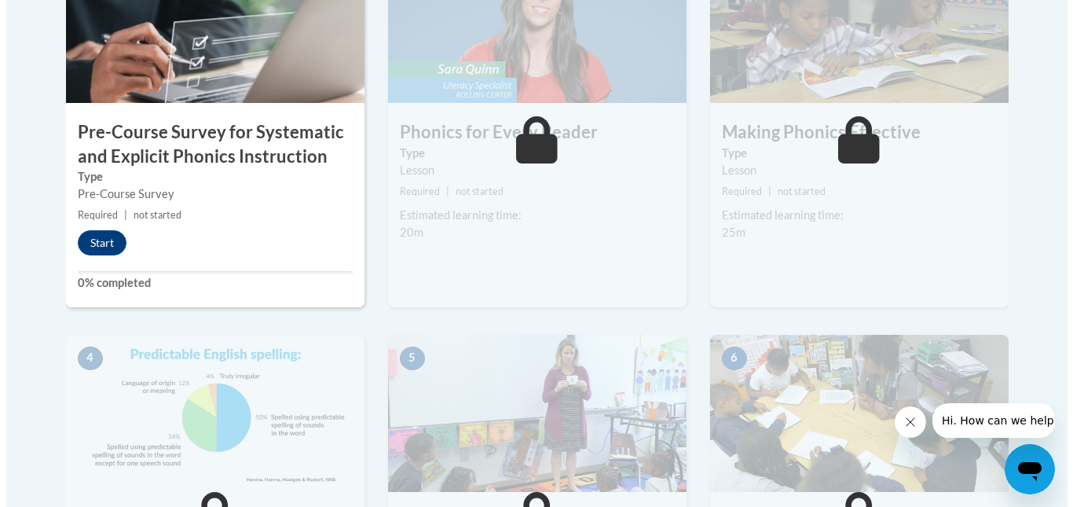
scroll to position [559, 0]
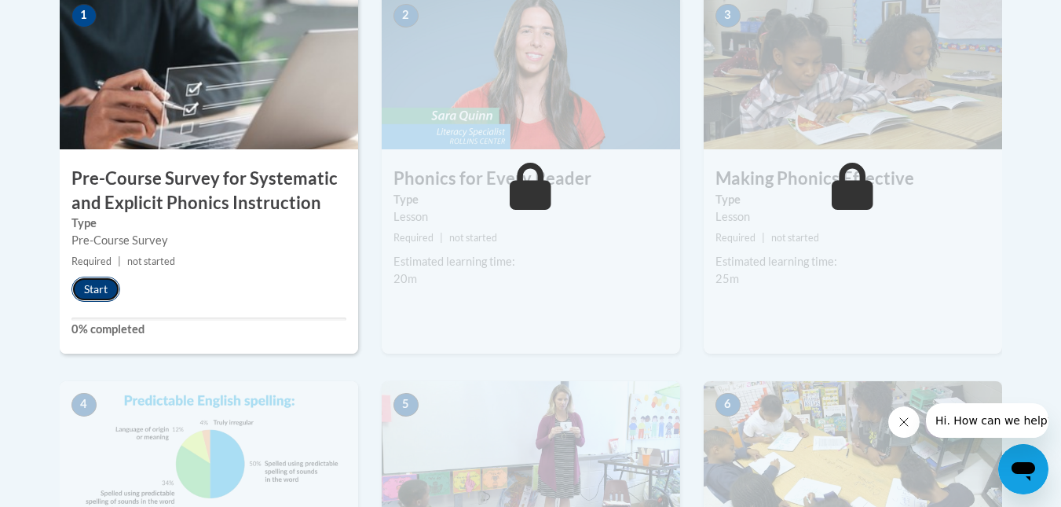
click at [90, 285] on button "Start" at bounding box center [95, 289] width 49 height 25
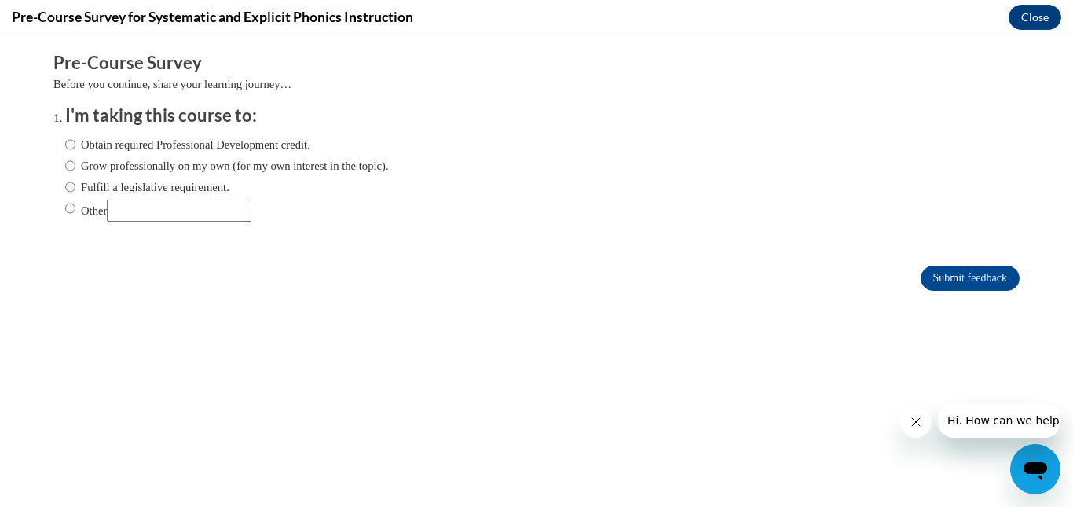
scroll to position [0, 0]
click at [65, 146] on input "Obtain required Professional Development credit." at bounding box center [70, 144] width 10 height 17
radio input "true"
click at [992, 272] on input "Submit feedback" at bounding box center [970, 278] width 99 height 25
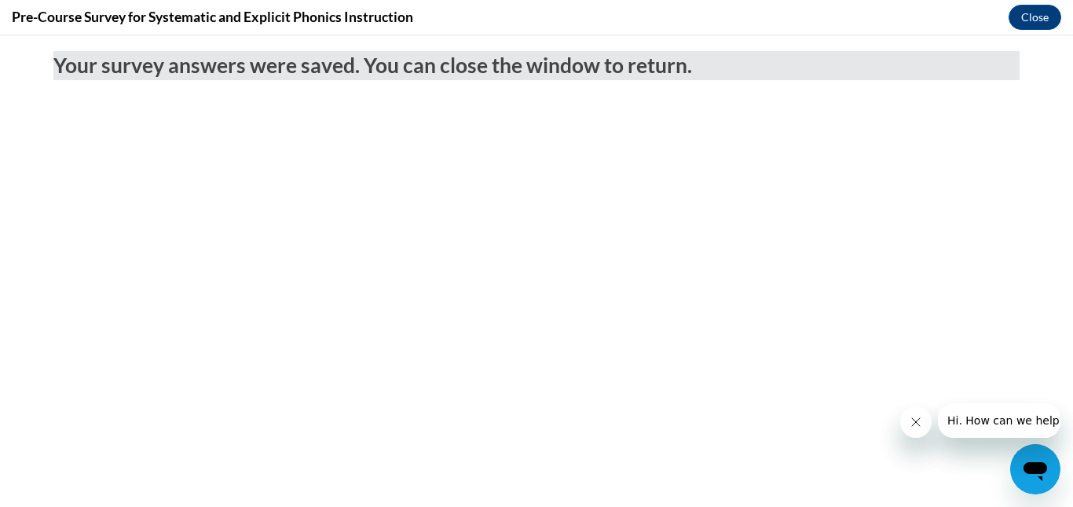
click at [915, 416] on icon "Close message from company" at bounding box center [915, 422] width 13 height 13
click at [926, 427] on button "Close message from company" at bounding box center [915, 421] width 31 height 31
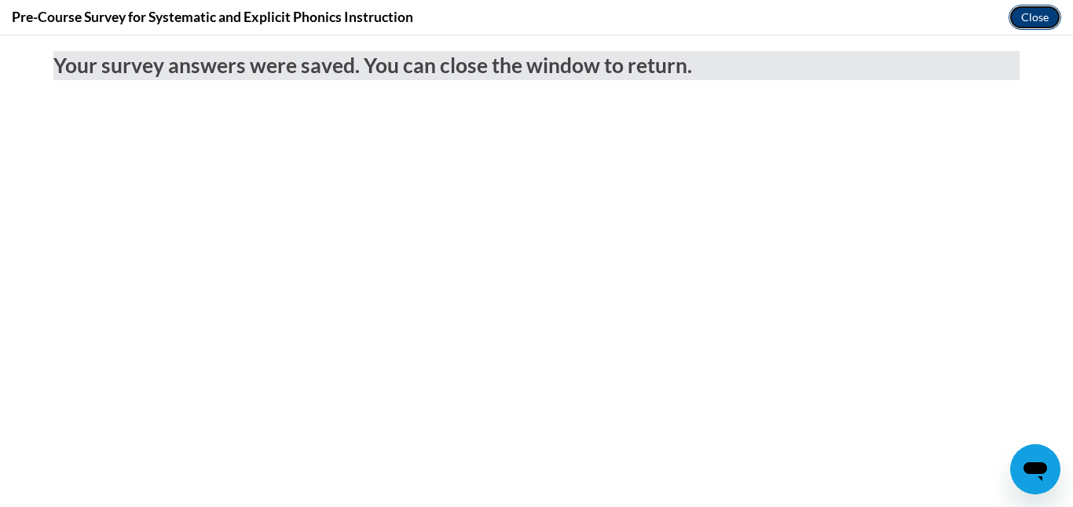
click at [1034, 12] on button "Close" at bounding box center [1035, 17] width 53 height 25
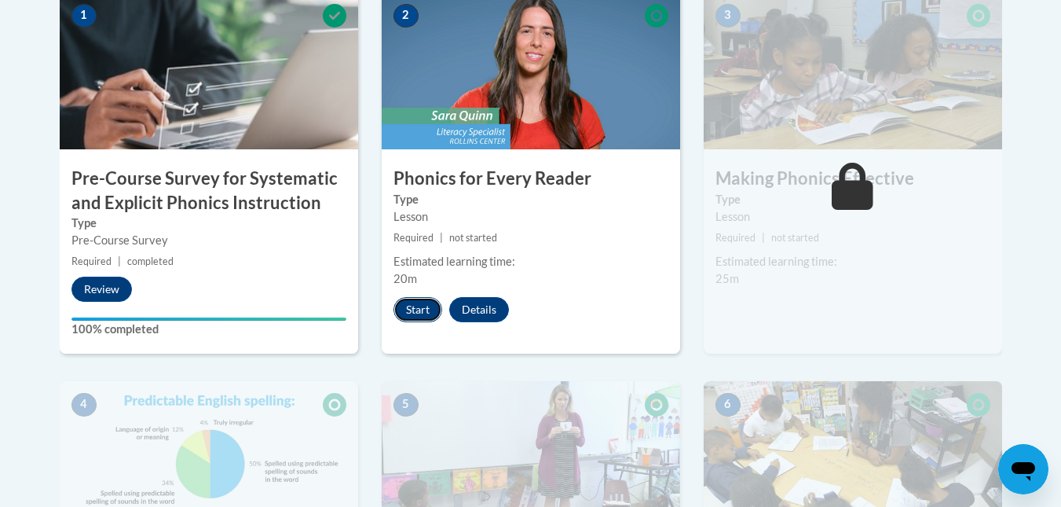
click at [422, 313] on button "Start" at bounding box center [418, 309] width 49 height 25
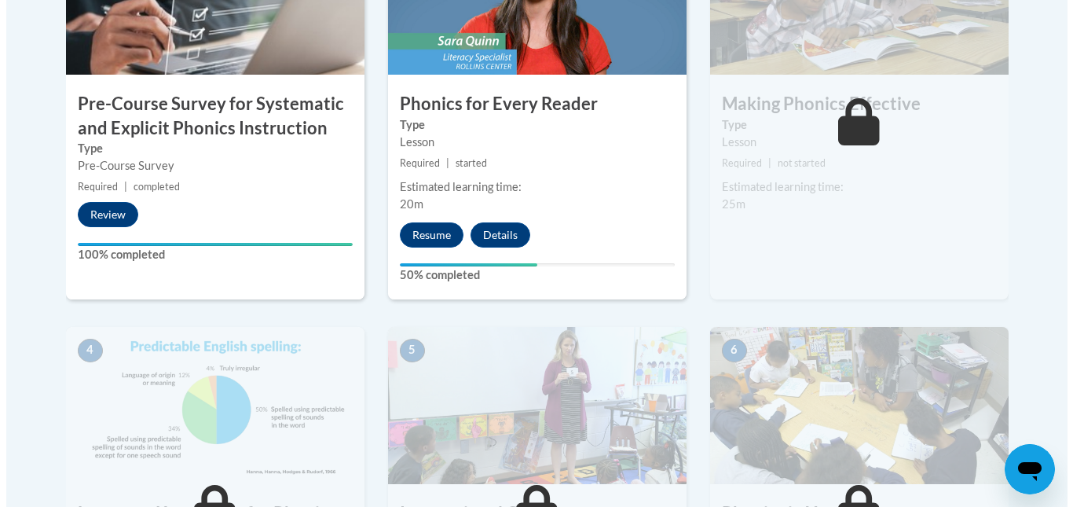
scroll to position [636, 0]
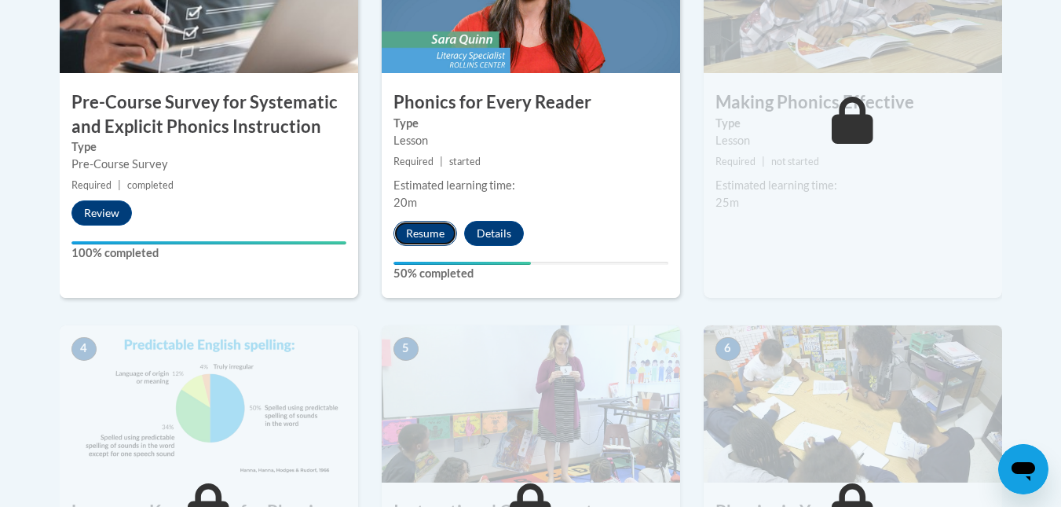
click at [433, 233] on button "Resume" at bounding box center [426, 233] width 64 height 25
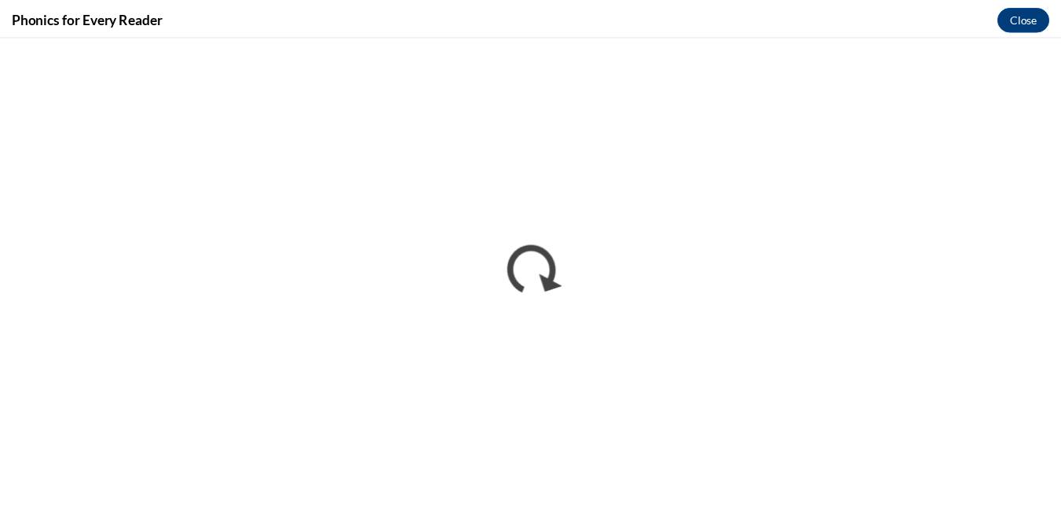
scroll to position [0, 0]
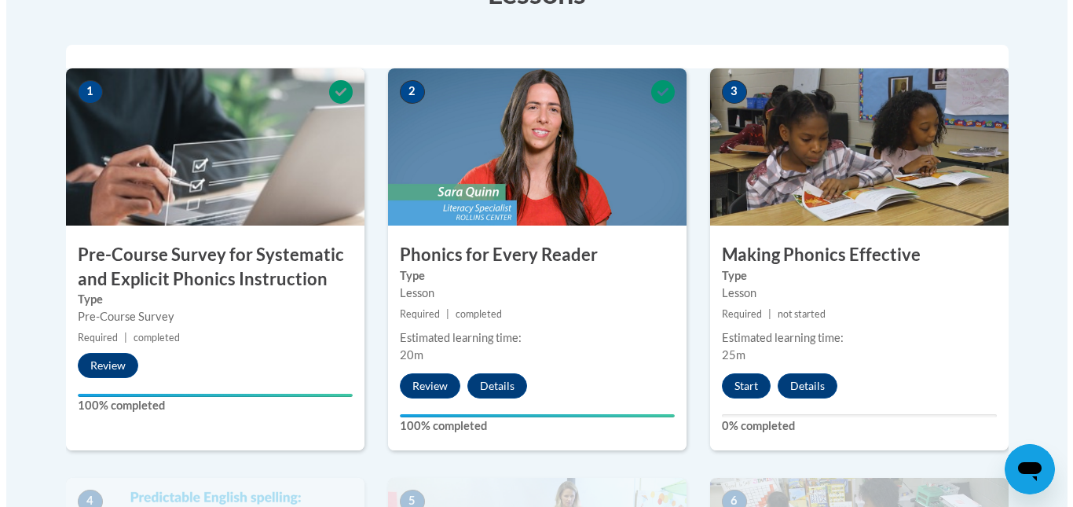
scroll to position [411, 0]
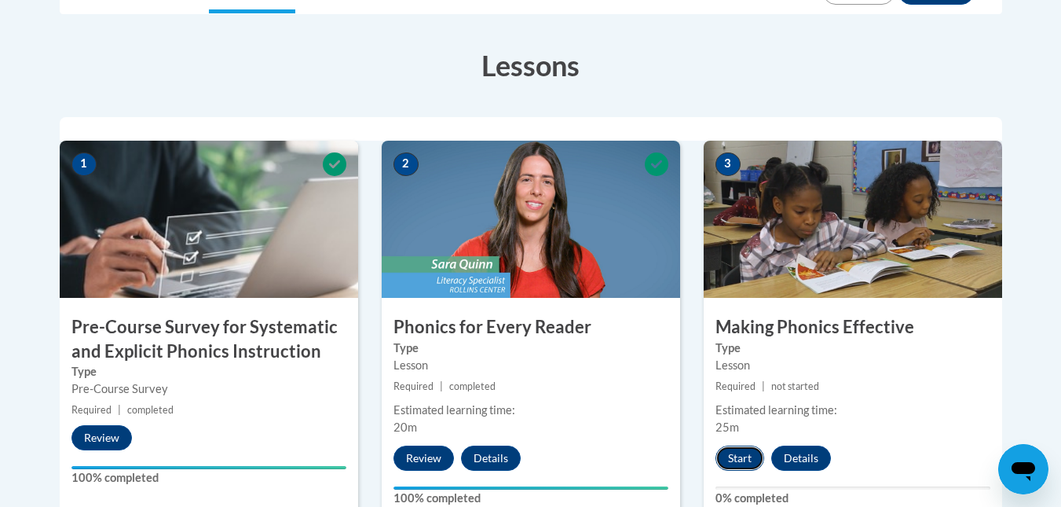
click at [738, 457] on button "Start" at bounding box center [740, 457] width 49 height 25
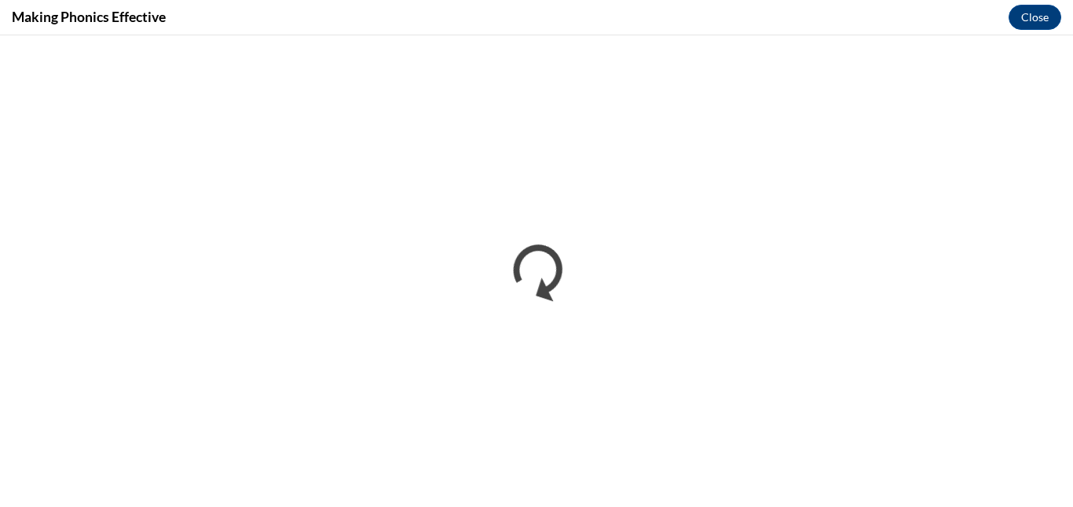
scroll to position [0, 0]
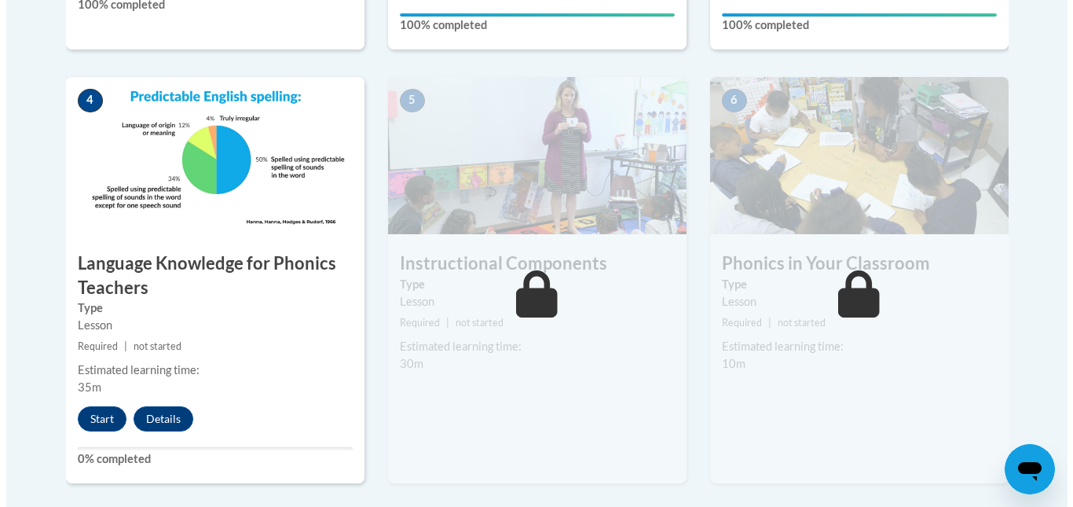
scroll to position [863, 0]
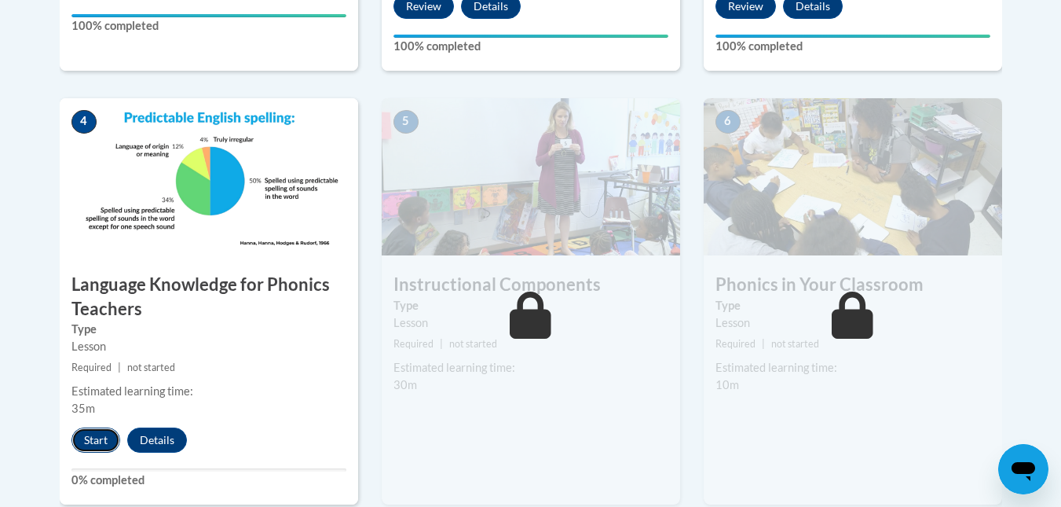
click at [99, 440] on button "Start" at bounding box center [95, 439] width 49 height 25
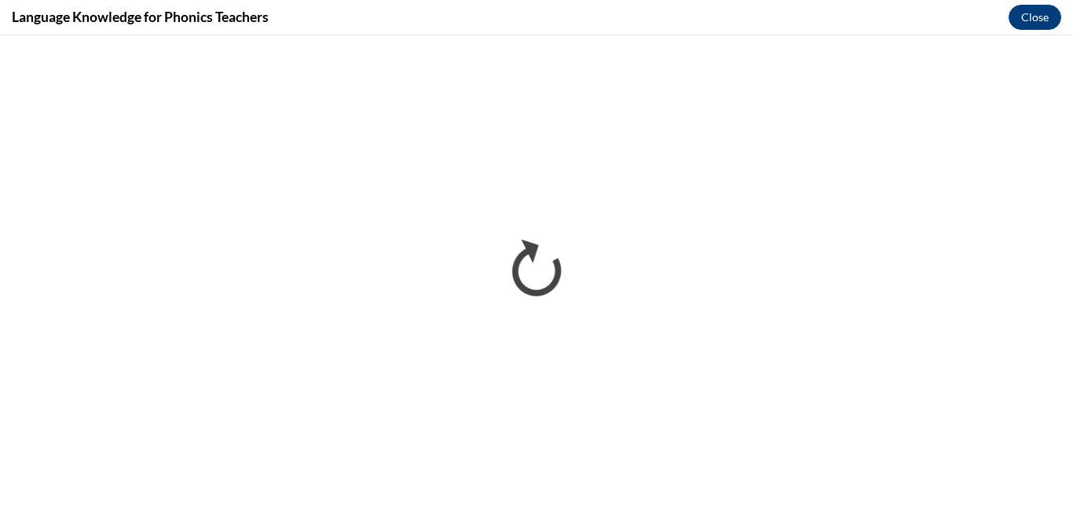
scroll to position [0, 0]
